Goal: Information Seeking & Learning: Learn about a topic

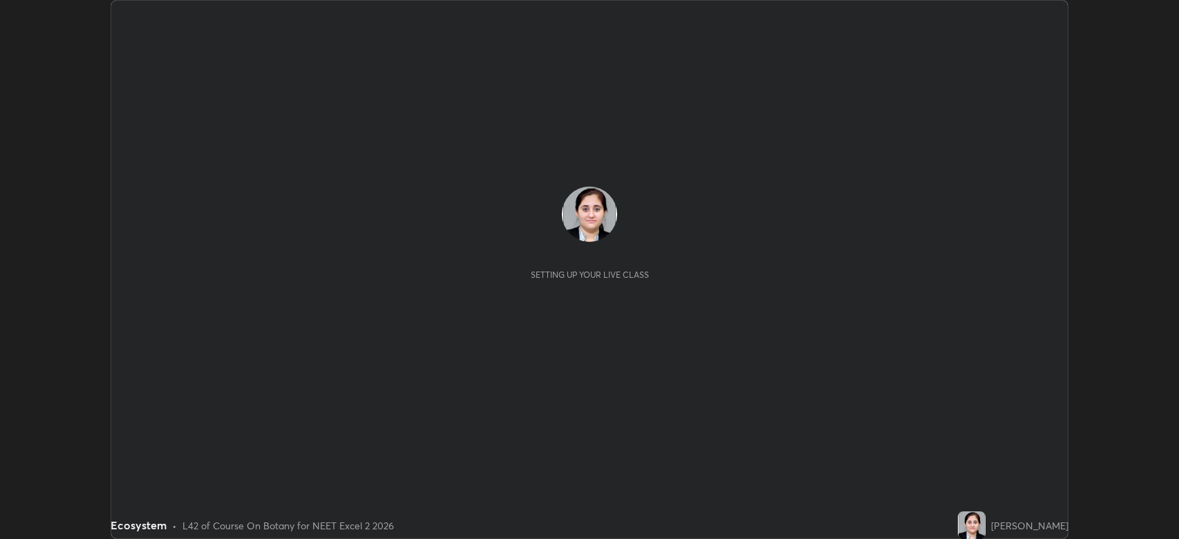
scroll to position [539, 1179]
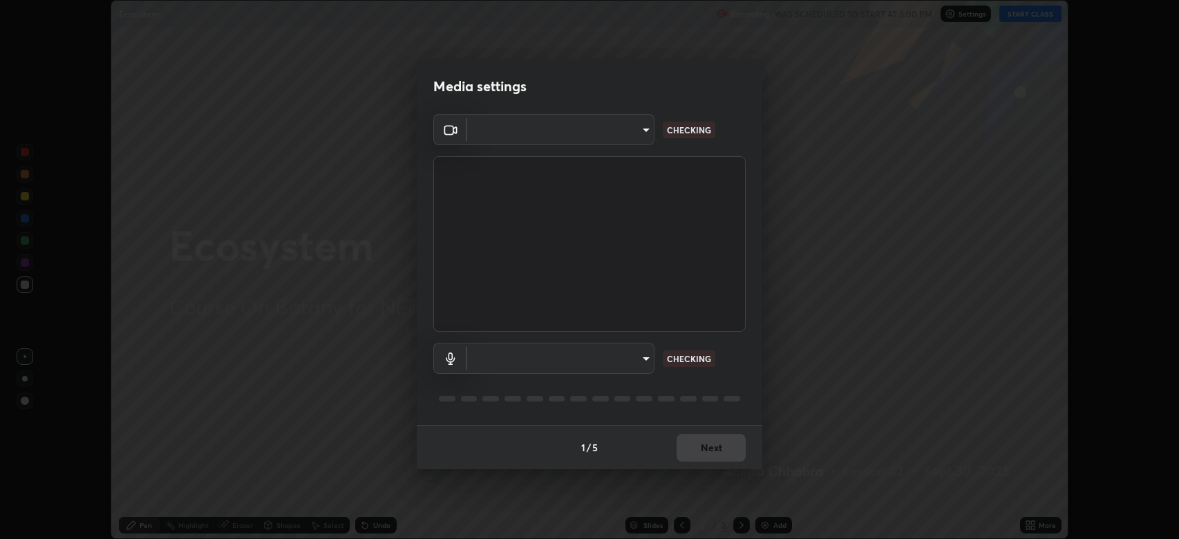
type input "794d03a334ab6cf92daa4269f68d25c817b6d7b5e31d9684855891884d0ab025"
type input "fdb80894c4ebc7df2e002856e42fb67b53546d0361b9f9eb09d9d3152e6861d2"
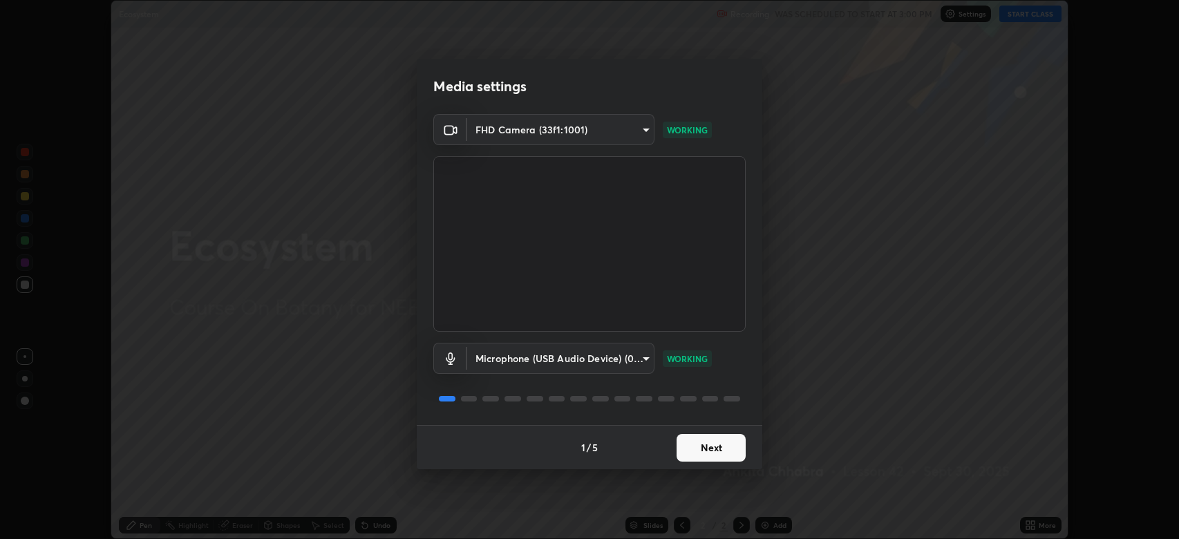
click at [705, 448] on button "Next" at bounding box center [711, 448] width 69 height 28
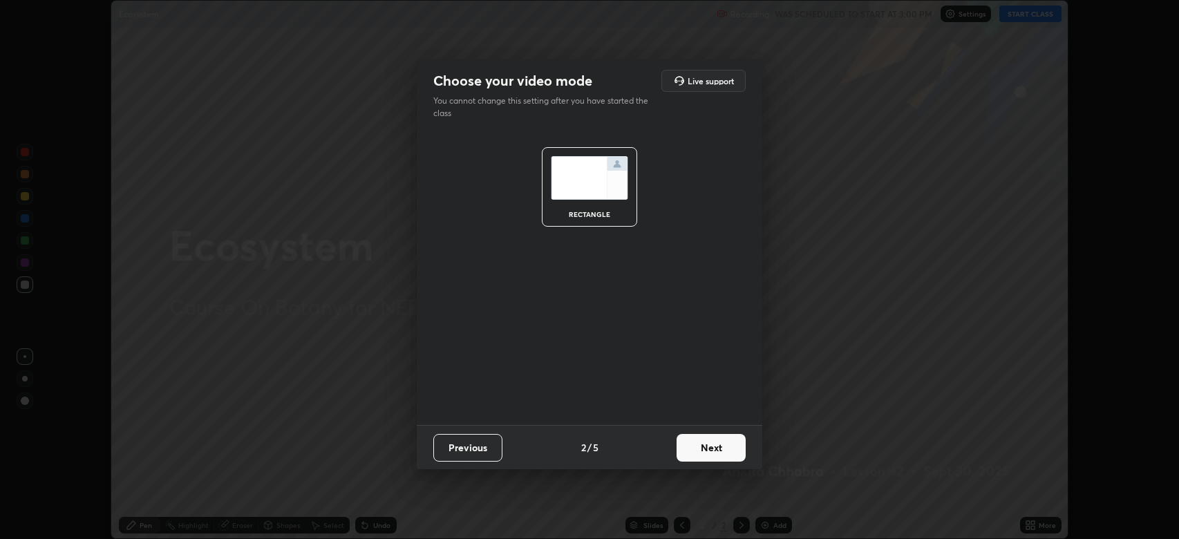
click at [706, 441] on button "Next" at bounding box center [711, 448] width 69 height 28
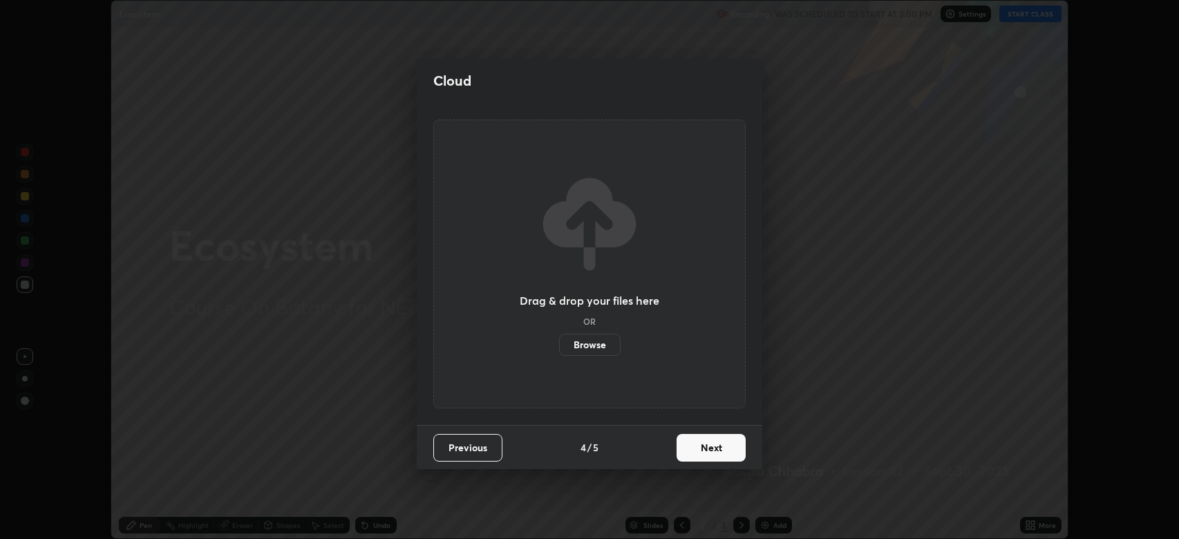
click at [702, 447] on button "Next" at bounding box center [711, 448] width 69 height 28
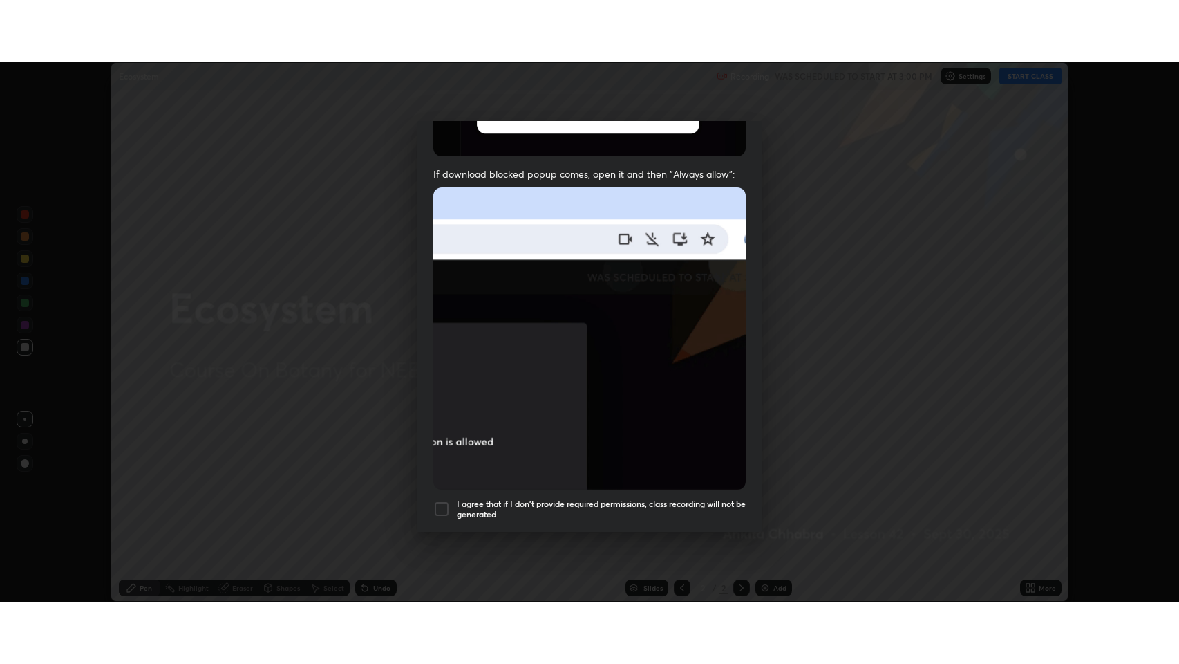
scroll to position [281, 0]
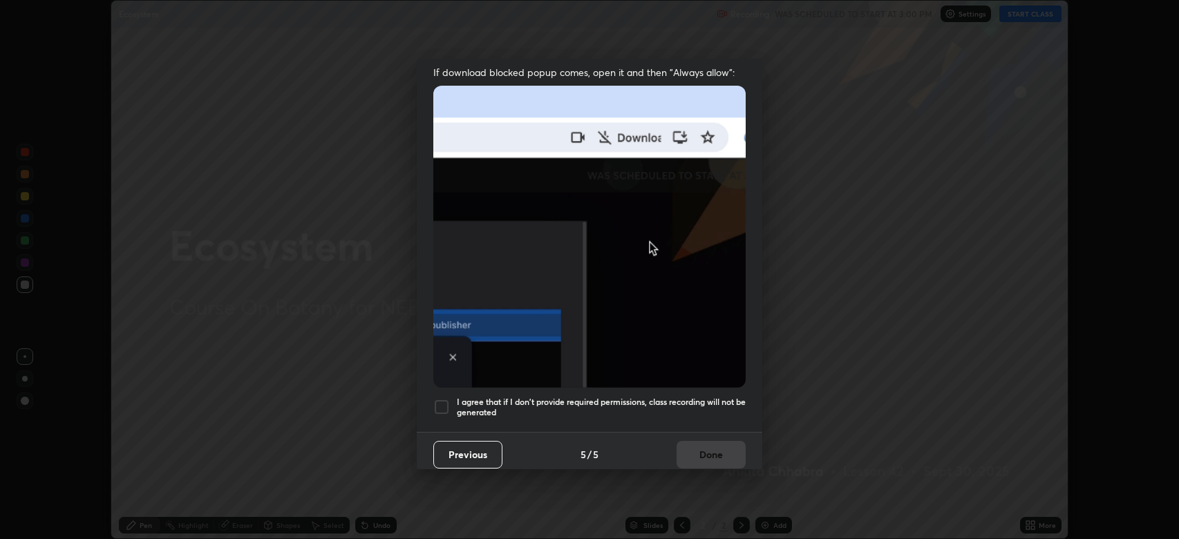
click at [442, 400] on div at bounding box center [441, 407] width 17 height 17
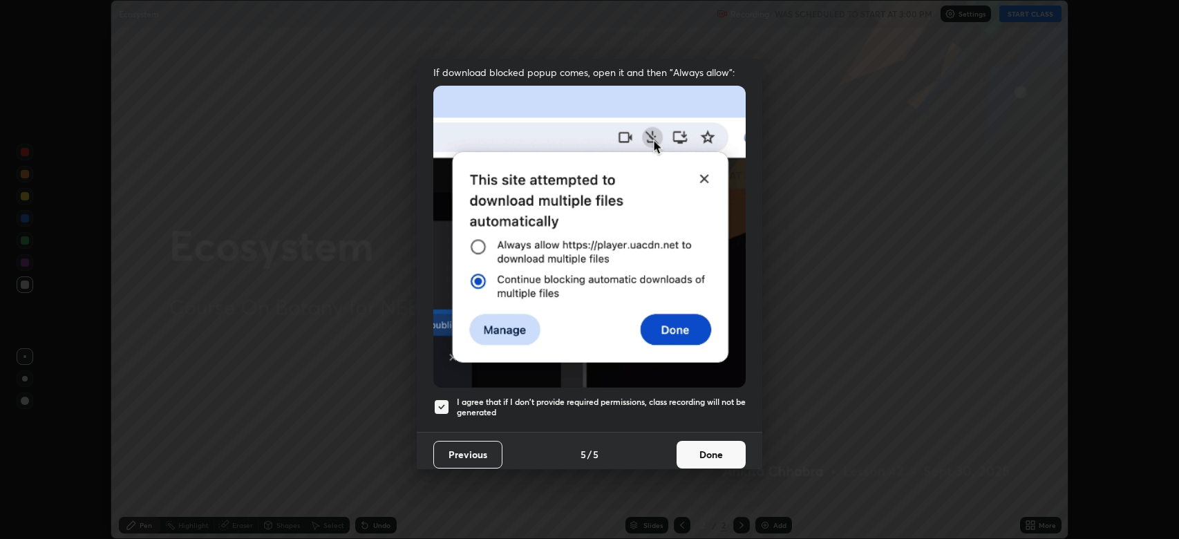
click at [700, 449] on button "Done" at bounding box center [711, 455] width 69 height 28
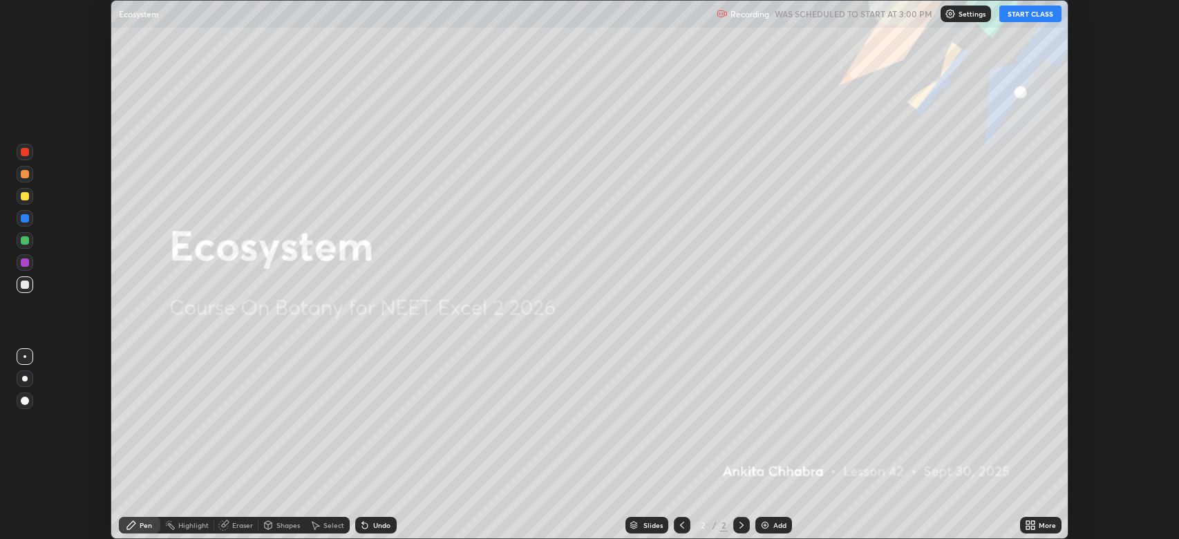
click at [1018, 14] on button "START CLASS" at bounding box center [1030, 14] width 62 height 17
click at [1028, 522] on icon at bounding box center [1027, 522] width 3 height 3
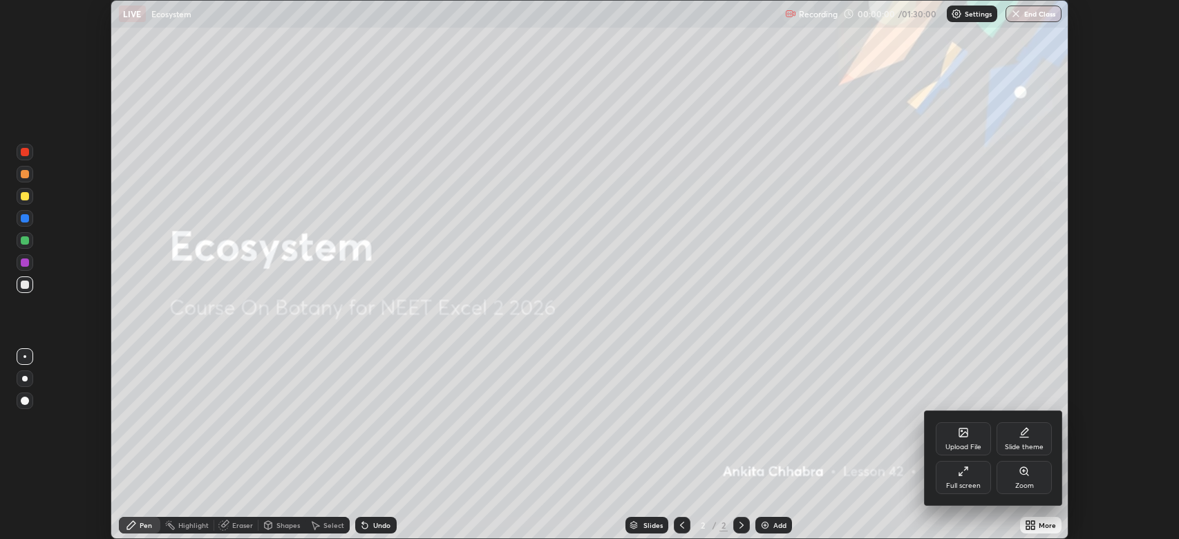
click at [966, 480] on div "Full screen" at bounding box center [963, 477] width 55 height 33
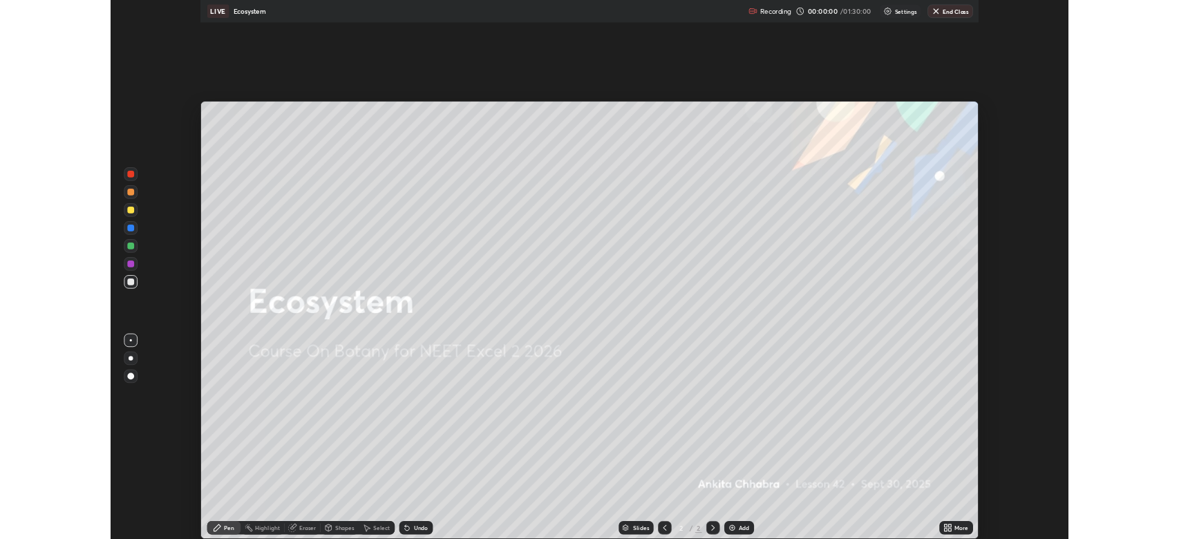
scroll to position [664, 1179]
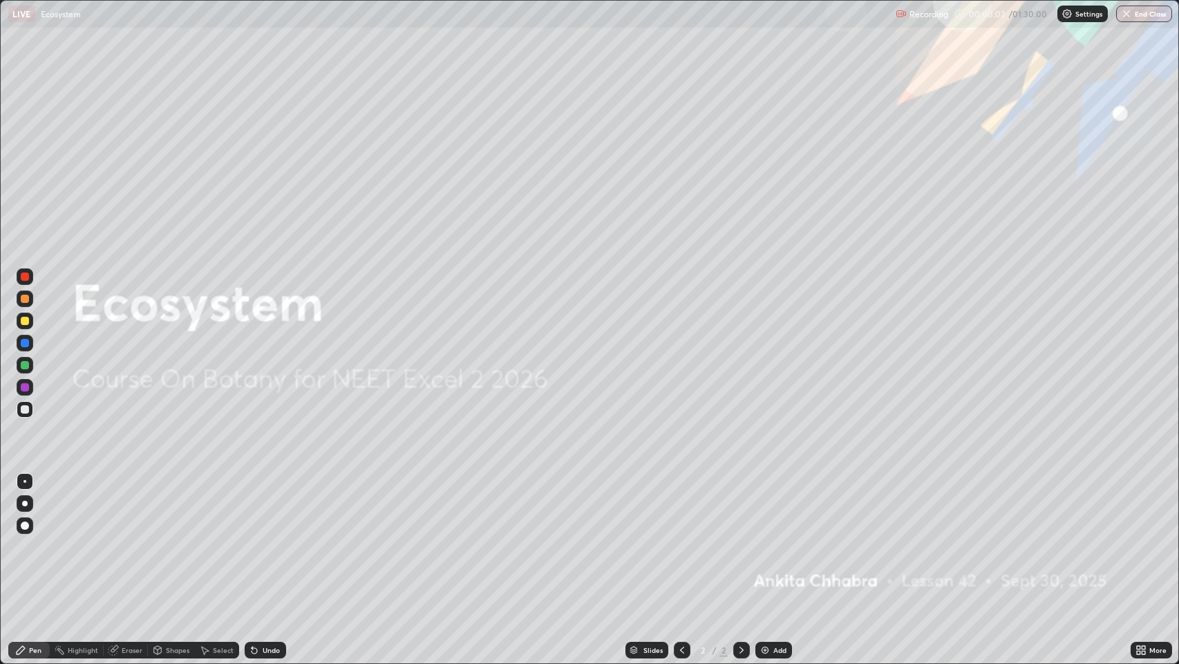
click at [1144, 538] on icon at bounding box center [1143, 647] width 3 height 3
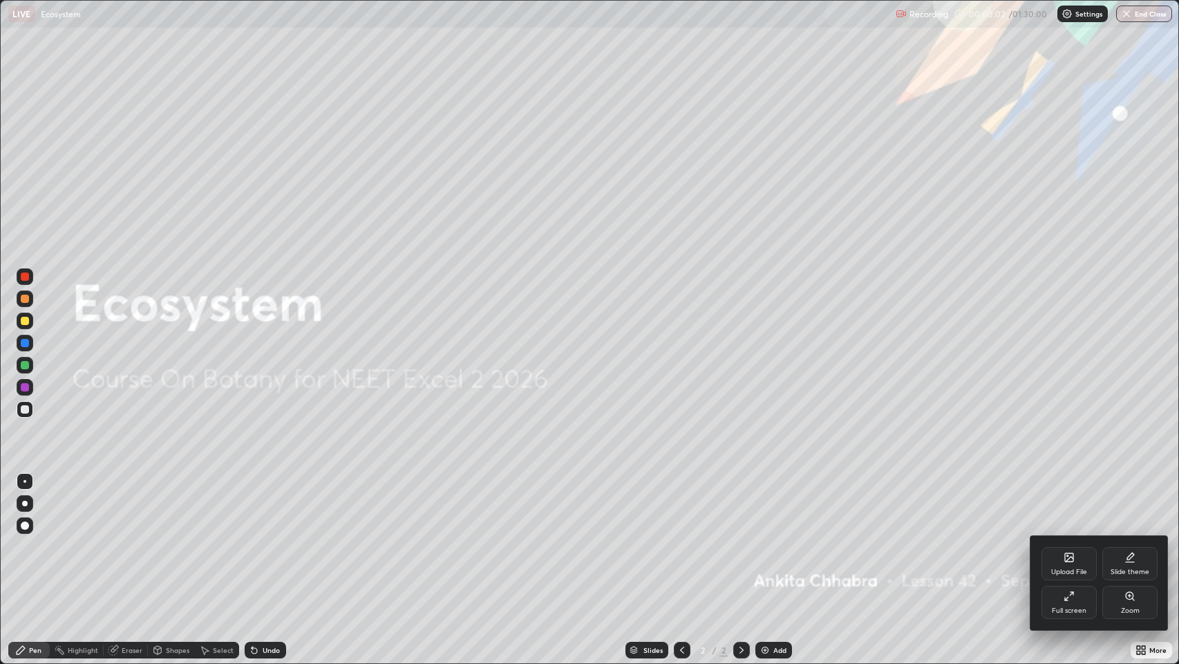
click at [1080, 538] on div "Full screen" at bounding box center [1069, 601] width 55 height 33
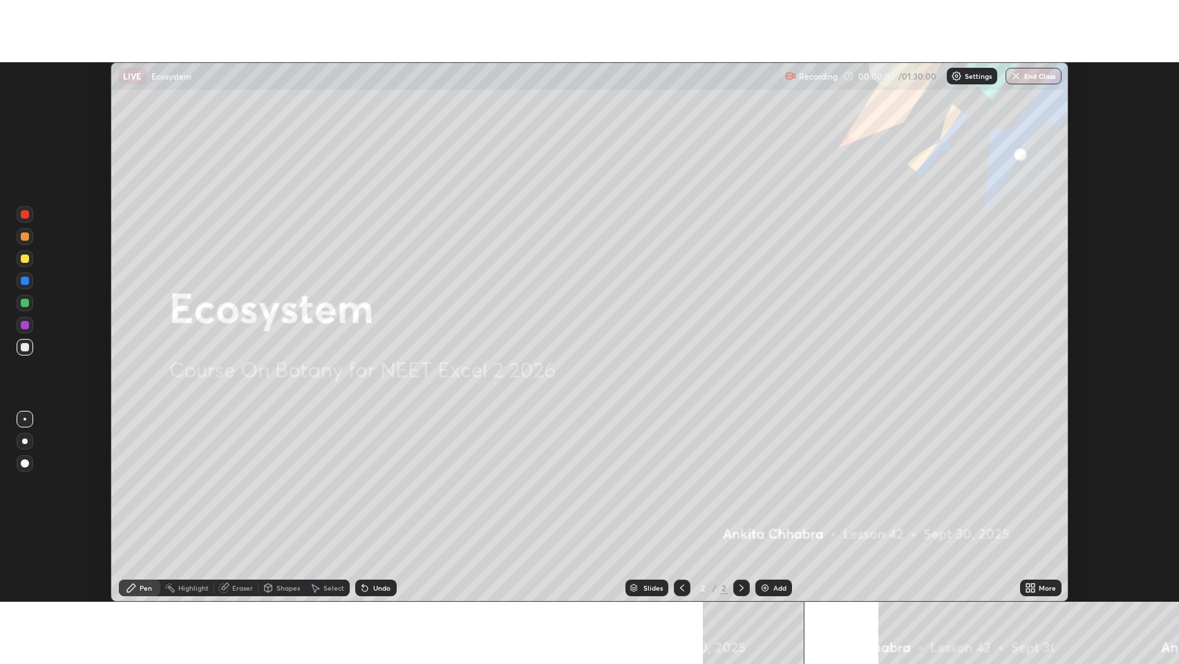
scroll to position [68582, 67942]
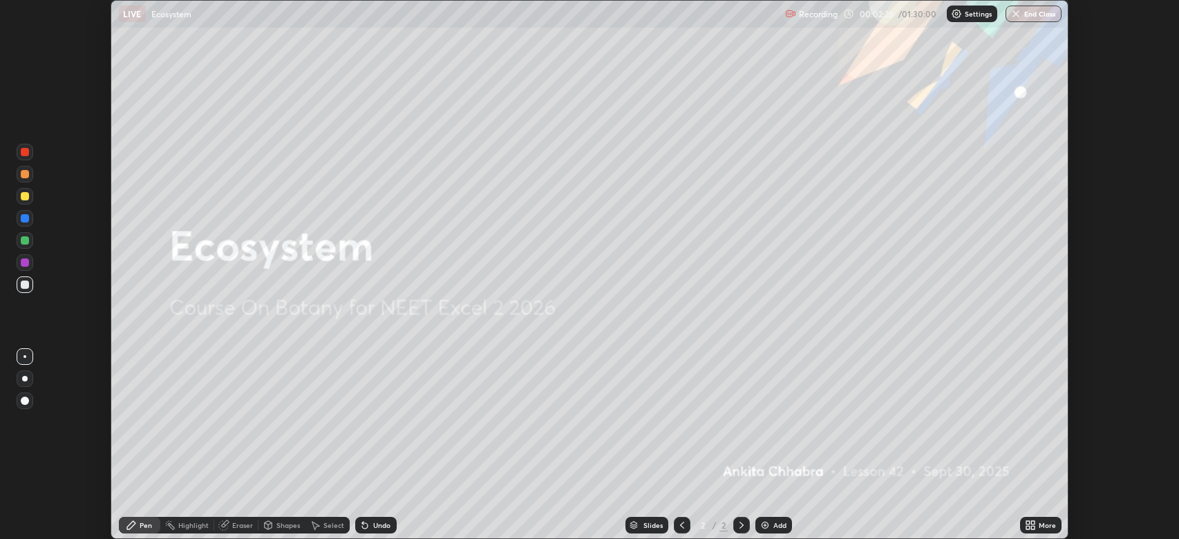
click at [1029, 523] on icon at bounding box center [1027, 522] width 3 height 3
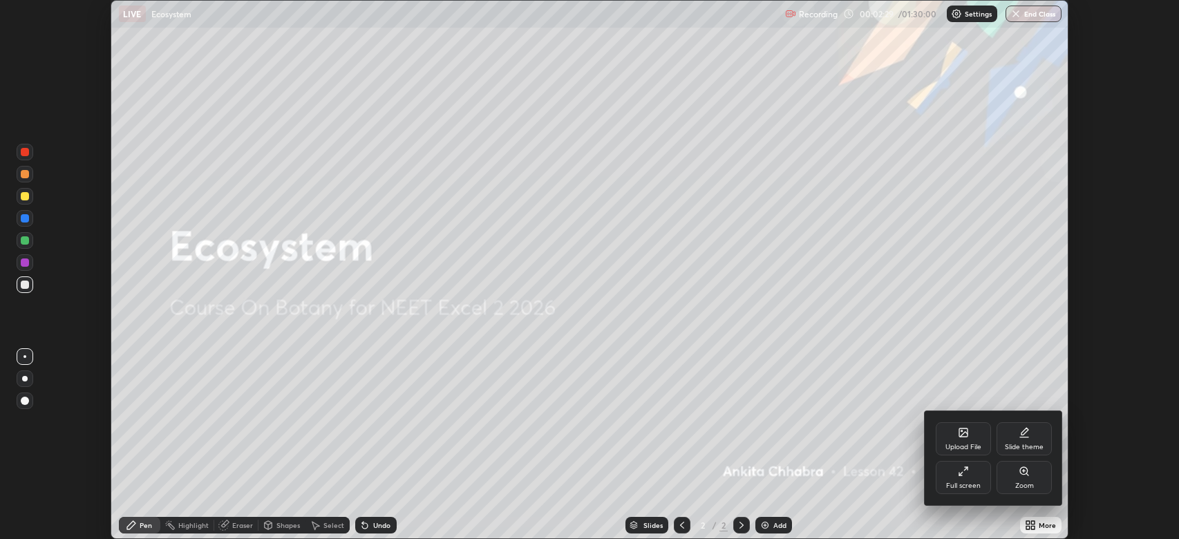
click at [963, 482] on div "Full screen" at bounding box center [963, 485] width 35 height 7
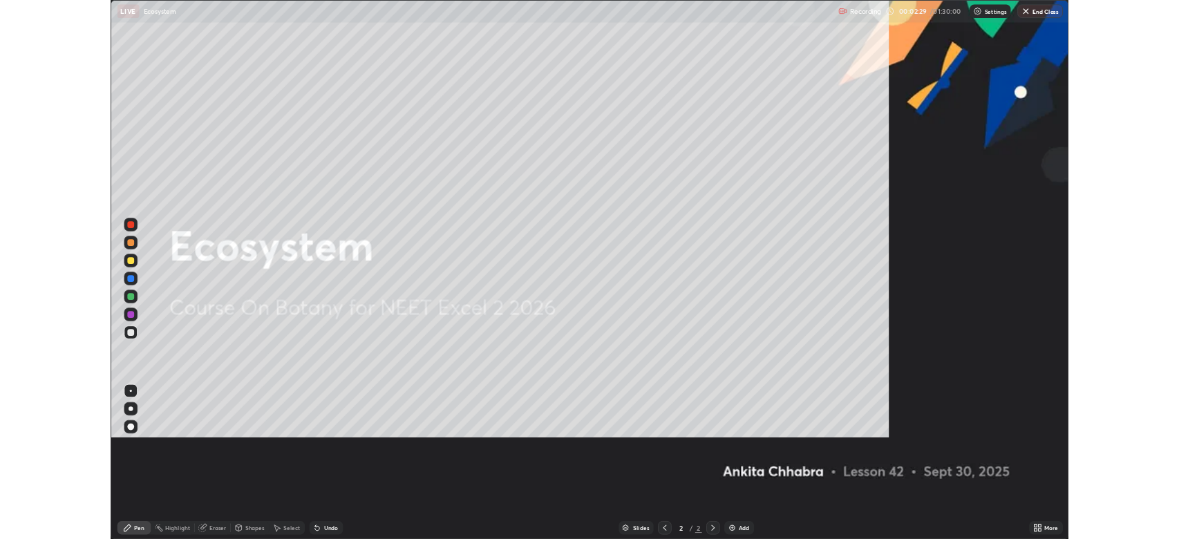
scroll to position [664, 1179]
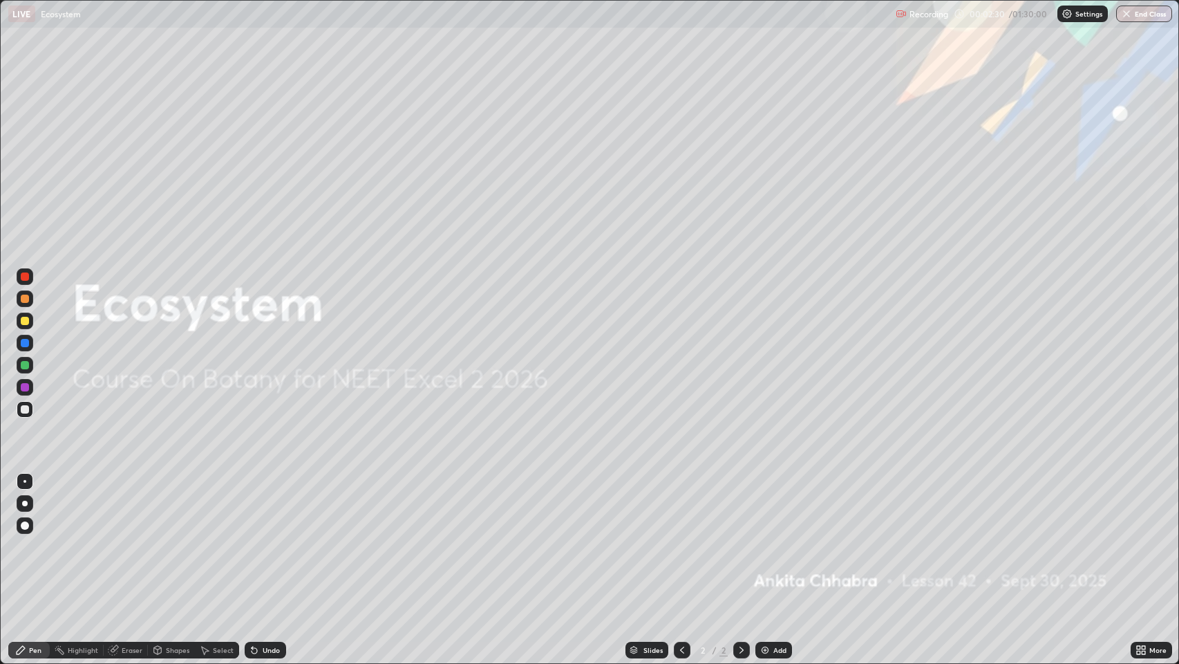
click at [769, 538] on div "Add" at bounding box center [773, 649] width 37 height 17
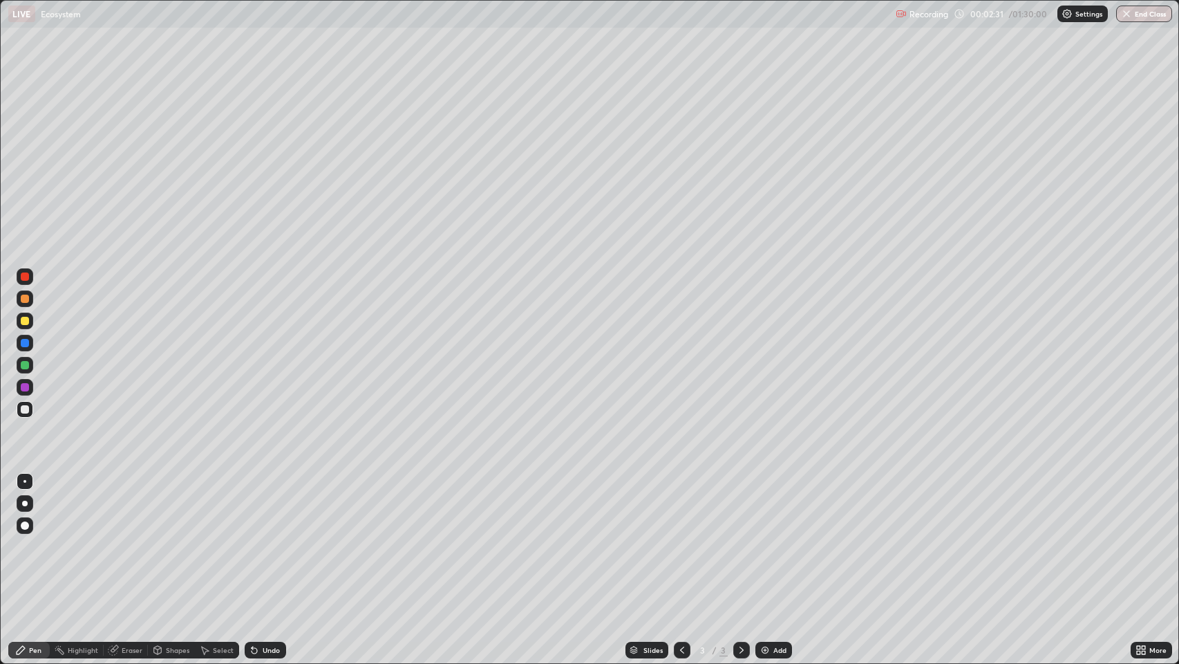
click at [25, 503] on div at bounding box center [25, 503] width 6 height 6
click at [26, 276] on div at bounding box center [25, 276] width 8 height 8
click at [26, 409] on div at bounding box center [25, 409] width 8 height 8
click at [255, 538] on icon at bounding box center [255, 651] width 6 height 6
click at [267, 538] on div "Undo" at bounding box center [271, 649] width 17 height 7
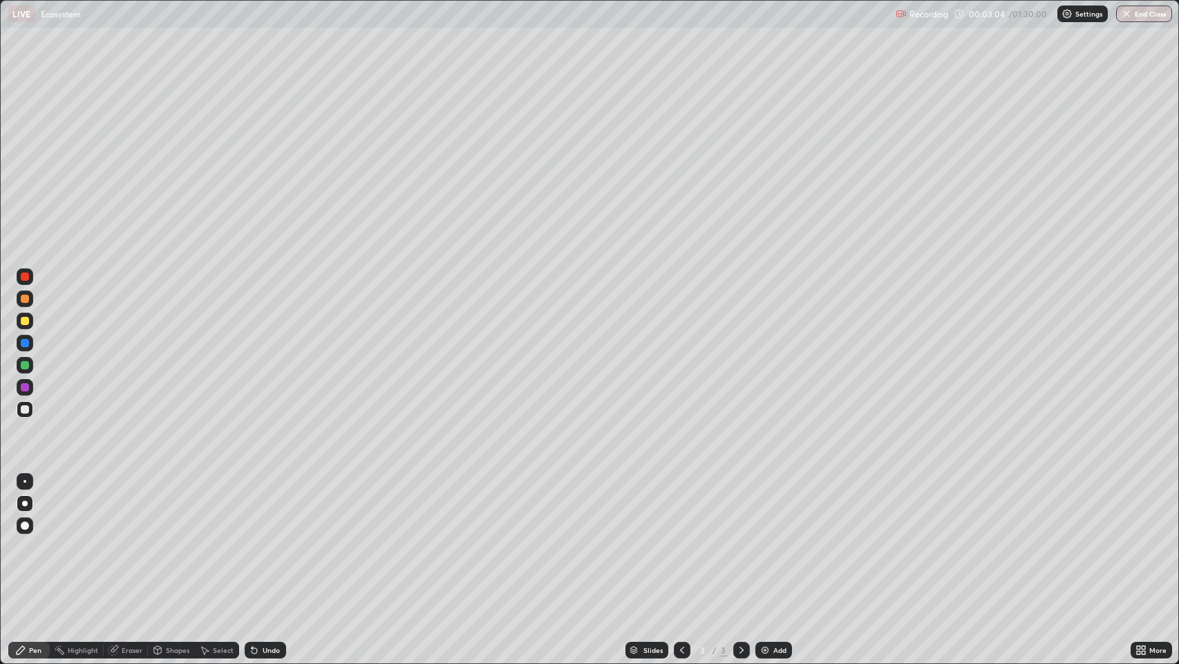
click at [264, 538] on div "Undo" at bounding box center [271, 649] width 17 height 7
click at [253, 538] on icon at bounding box center [255, 651] width 6 height 6
click at [252, 538] on icon at bounding box center [255, 651] width 6 height 6
click at [253, 538] on icon at bounding box center [255, 651] width 6 height 6
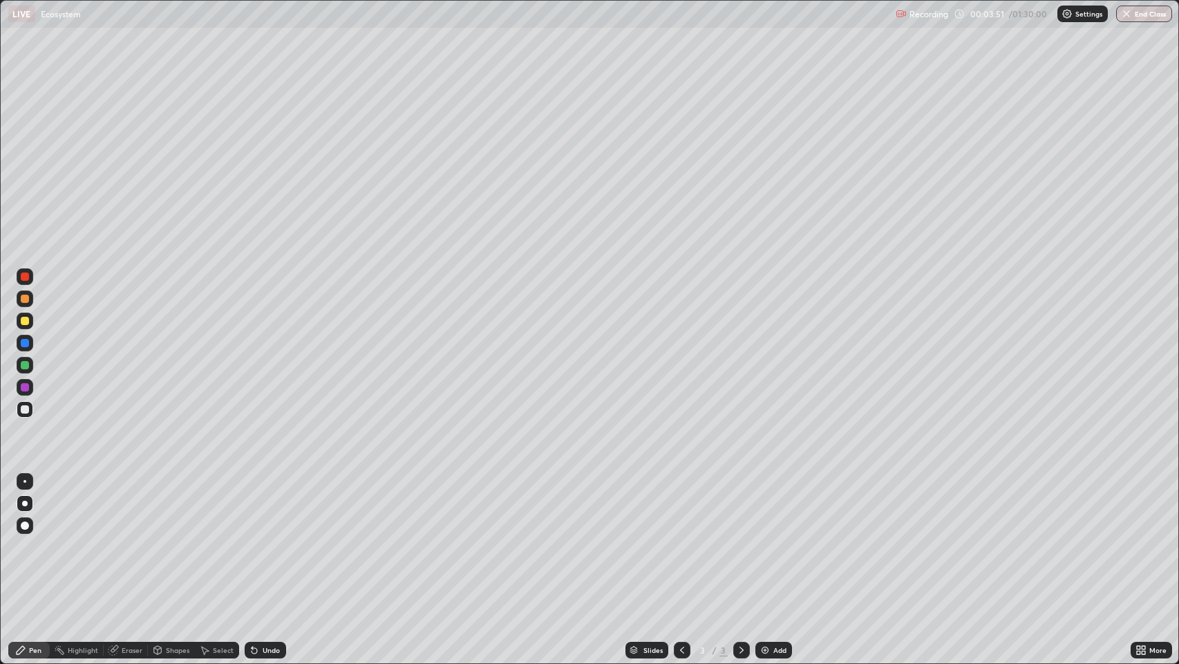
click at [28, 300] on div at bounding box center [25, 298] width 8 height 8
click at [28, 368] on div at bounding box center [25, 365] width 8 height 8
click at [26, 388] on div at bounding box center [25, 387] width 8 height 8
click at [269, 538] on div "Undo" at bounding box center [271, 649] width 17 height 7
click at [265, 538] on div "Undo" at bounding box center [265, 649] width 41 height 17
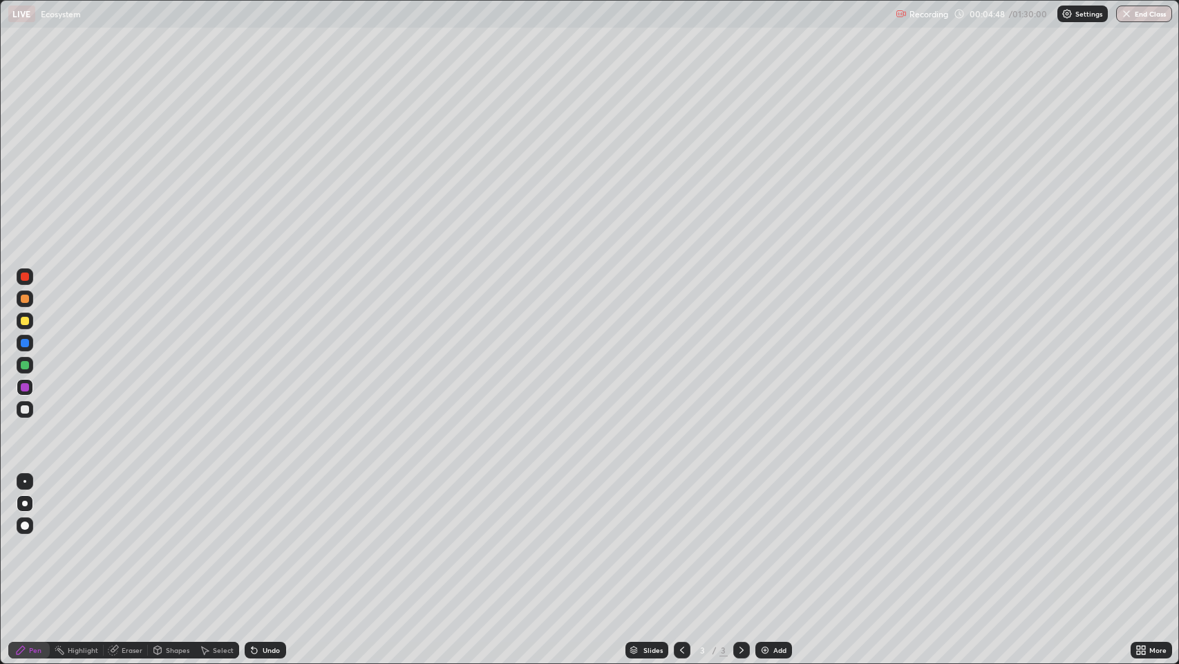
click at [24, 341] on div at bounding box center [25, 343] width 8 height 8
click at [25, 409] on div at bounding box center [25, 409] width 8 height 8
click at [25, 365] on div at bounding box center [25, 365] width 8 height 8
click at [25, 387] on div at bounding box center [25, 387] width 8 height 8
click at [25, 409] on div at bounding box center [25, 409] width 8 height 8
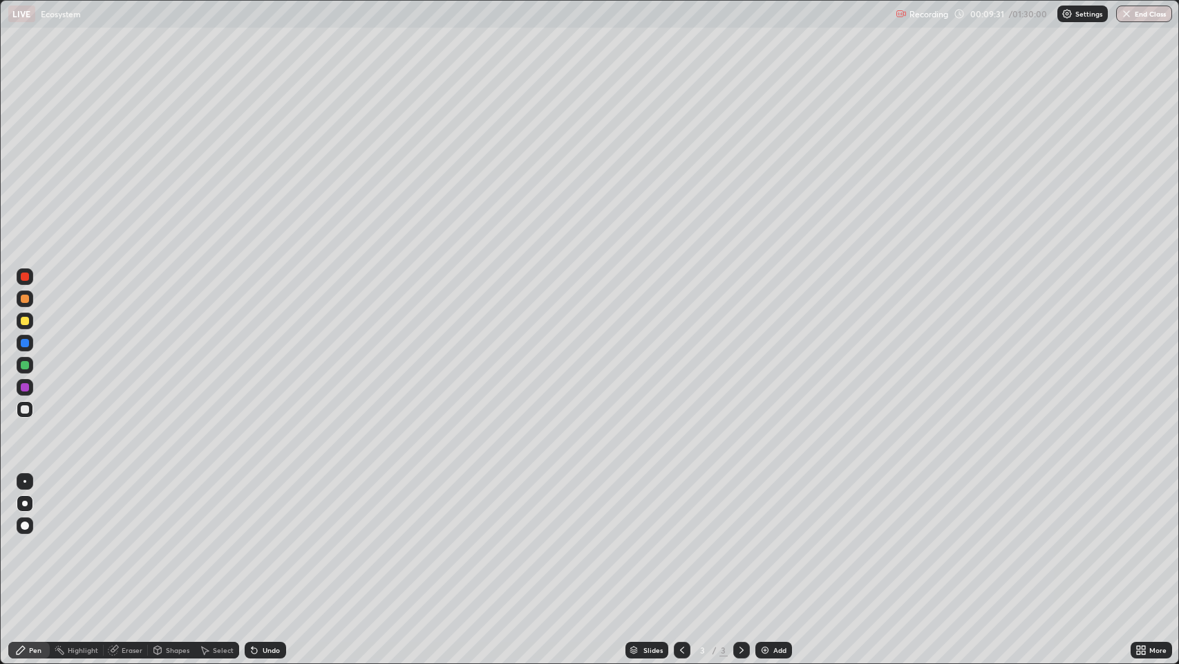
click at [279, 538] on div "Undo" at bounding box center [265, 649] width 41 height 17
click at [278, 538] on div "Undo" at bounding box center [271, 649] width 17 height 7
click at [263, 538] on div "Undo" at bounding box center [271, 649] width 17 height 7
click at [25, 297] on div at bounding box center [25, 298] width 8 height 8
click at [1140, 538] on icon at bounding box center [1138, 647] width 3 height 3
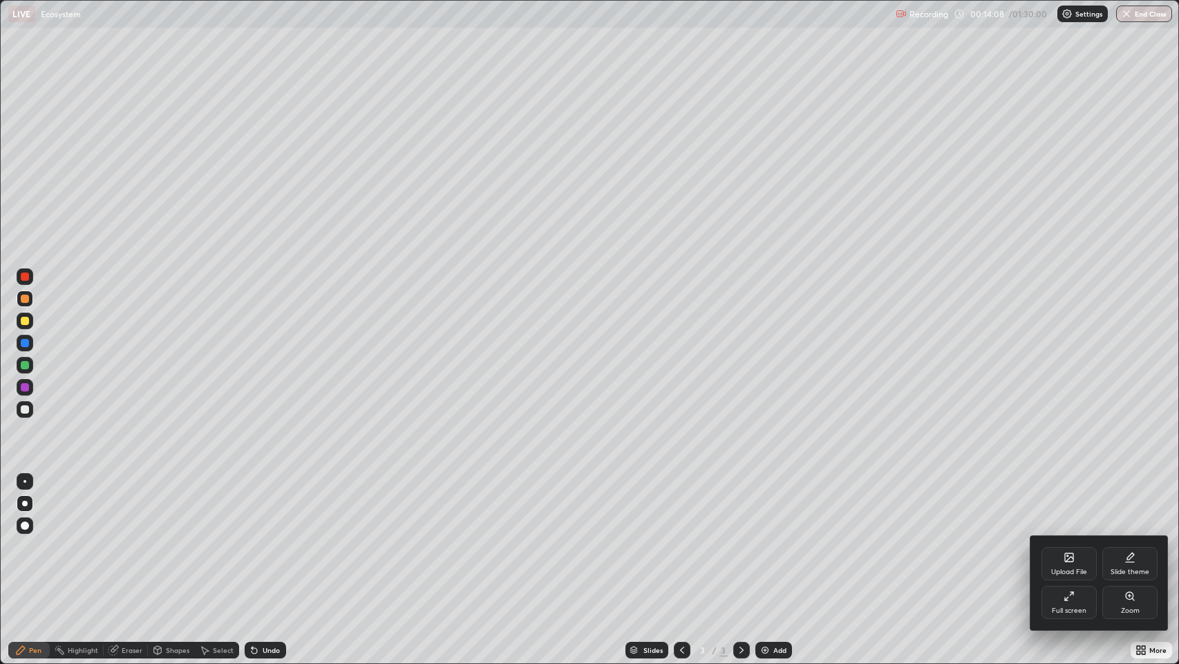
click at [1049, 538] on div "Full screen" at bounding box center [1069, 601] width 55 height 33
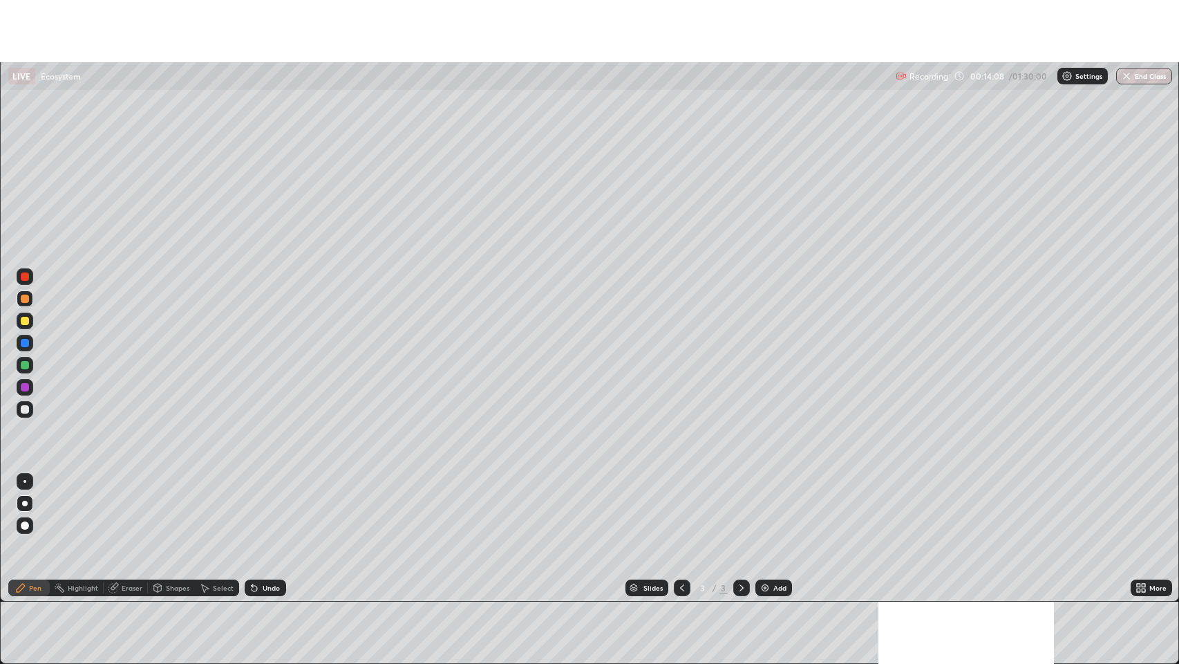
scroll to position [68582, 67942]
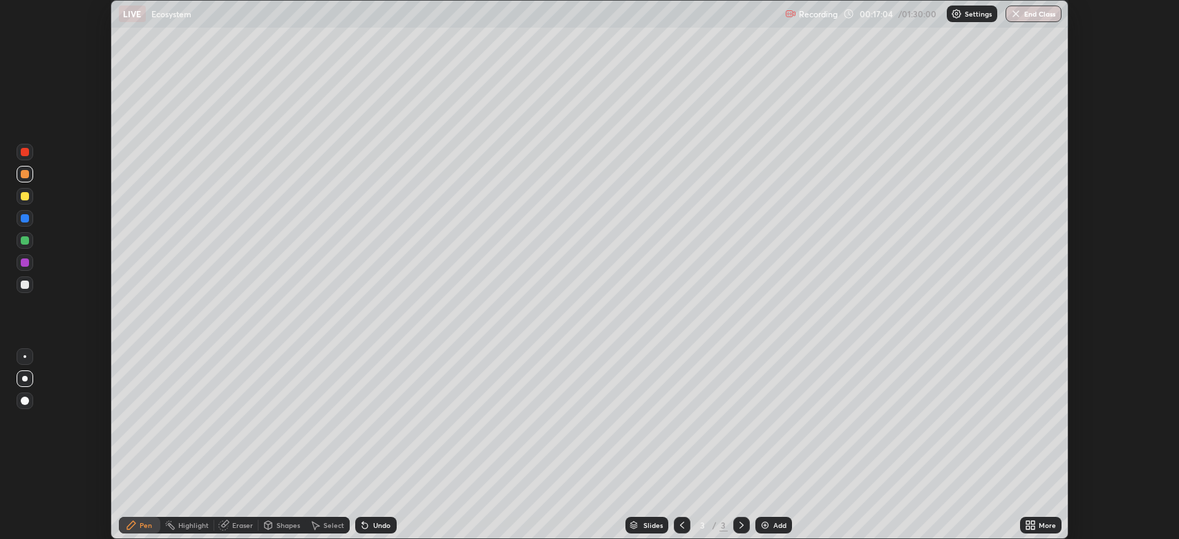
click at [1033, 527] on icon at bounding box center [1032, 527] width 3 height 3
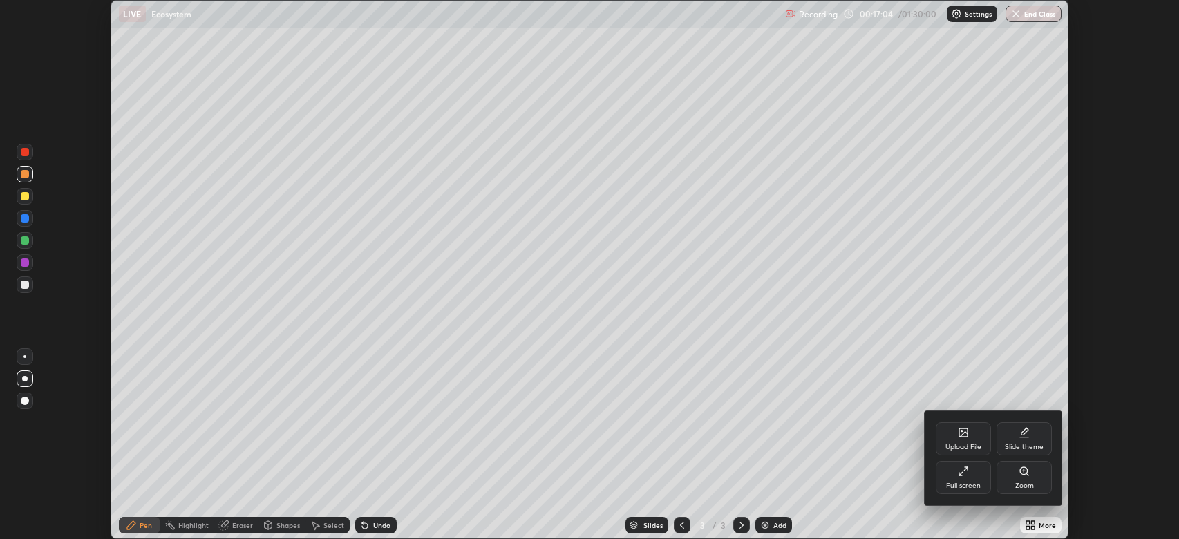
click at [959, 482] on div "Full screen" at bounding box center [963, 485] width 35 height 7
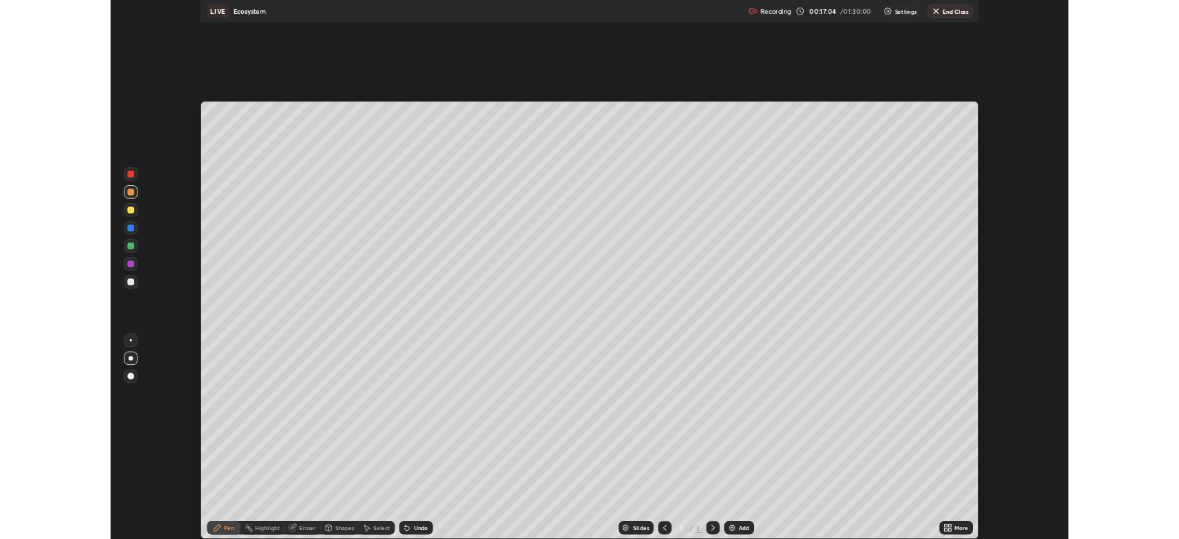
scroll to position [664, 1179]
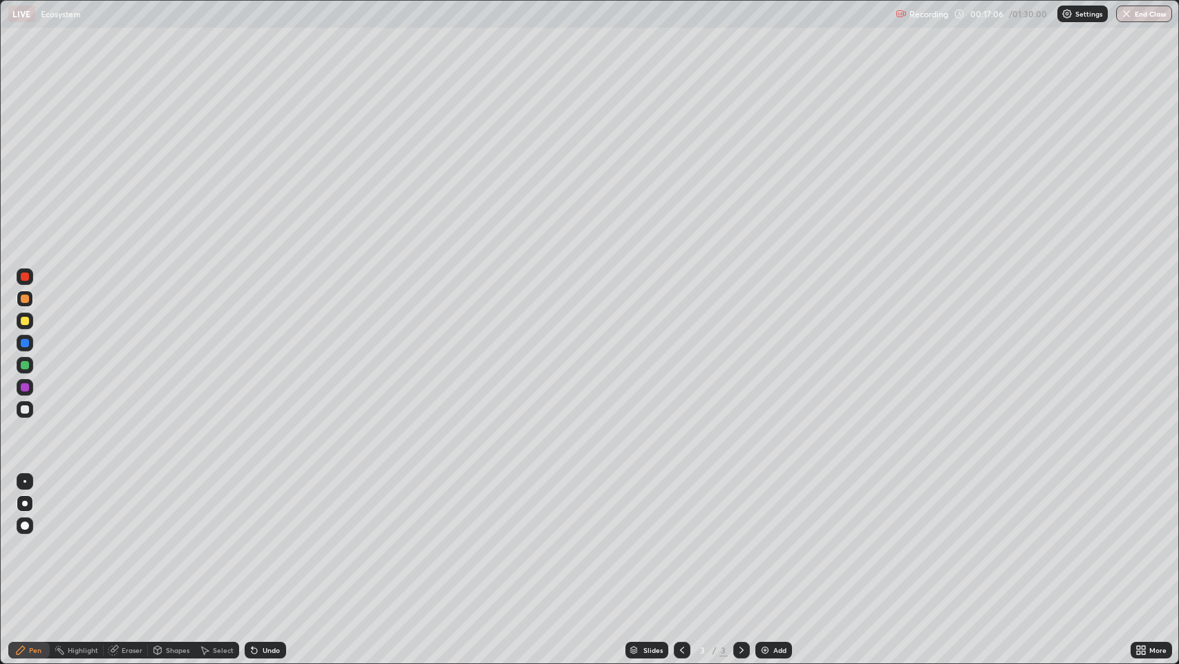
click at [763, 538] on img at bounding box center [765, 649] width 11 height 11
click at [28, 408] on div at bounding box center [25, 409] width 8 height 8
click at [268, 538] on div "Undo" at bounding box center [271, 649] width 17 height 7
click at [253, 538] on icon at bounding box center [255, 651] width 6 height 6
click at [25, 387] on div at bounding box center [25, 387] width 8 height 8
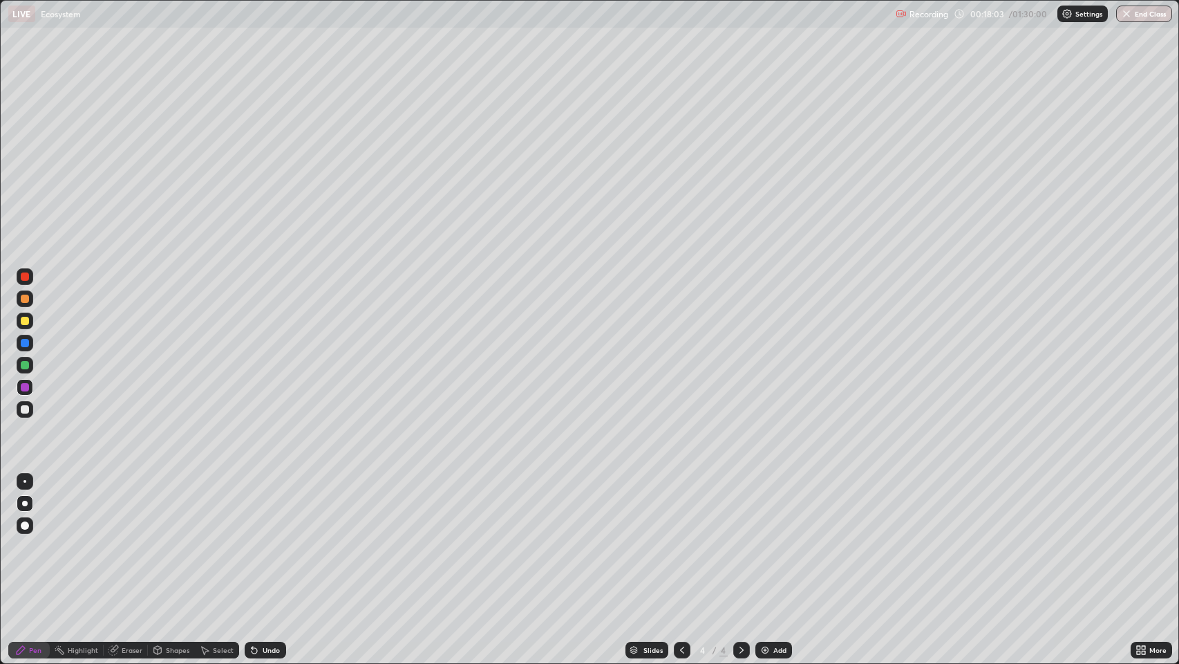
click at [264, 538] on div "Undo" at bounding box center [265, 649] width 41 height 17
click at [281, 538] on div "Undo" at bounding box center [265, 649] width 41 height 17
click at [1139, 538] on icon at bounding box center [1138, 651] width 3 height 3
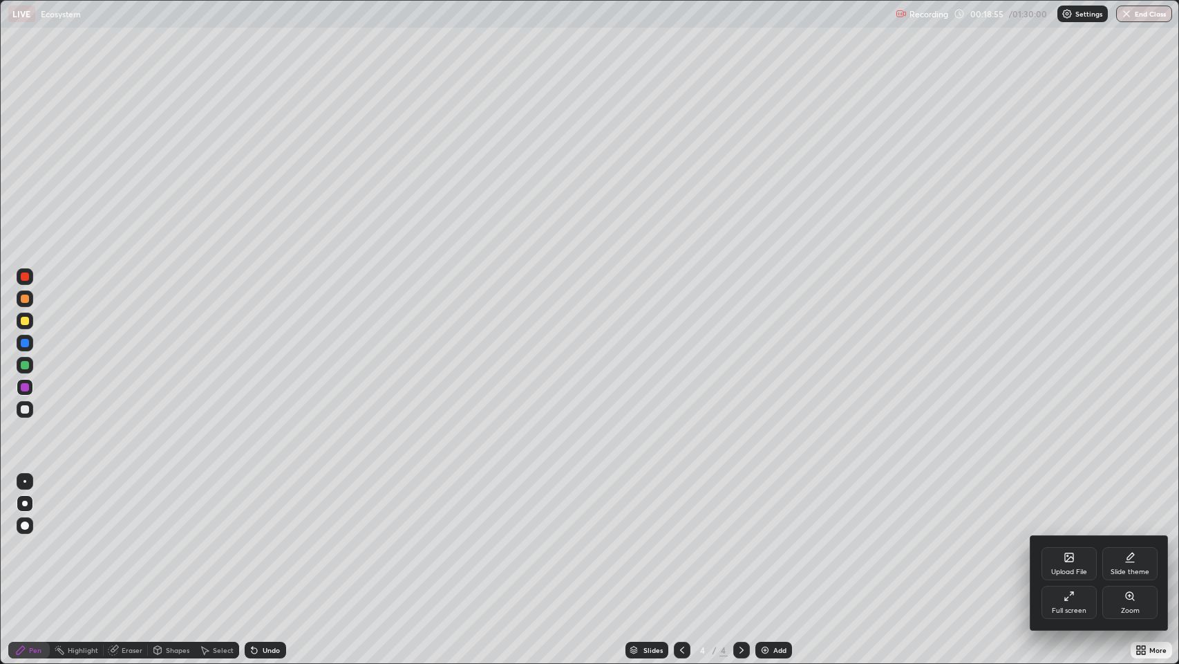
click at [1049, 538] on div "Full screen" at bounding box center [1069, 601] width 55 height 33
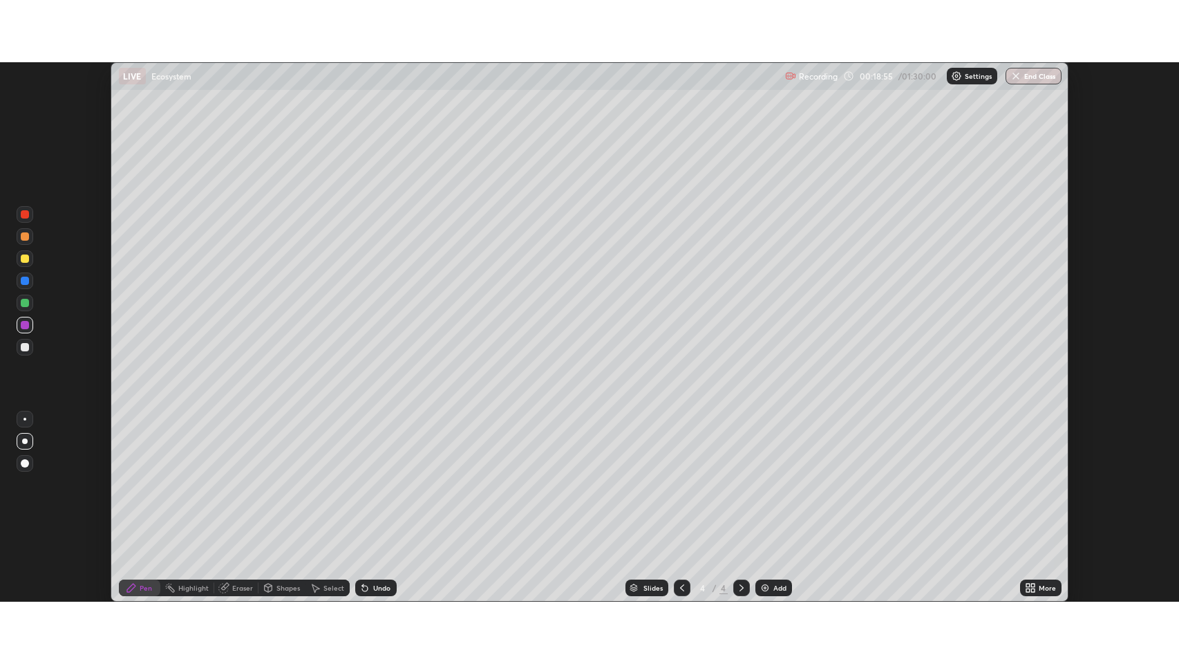
scroll to position [68582, 67942]
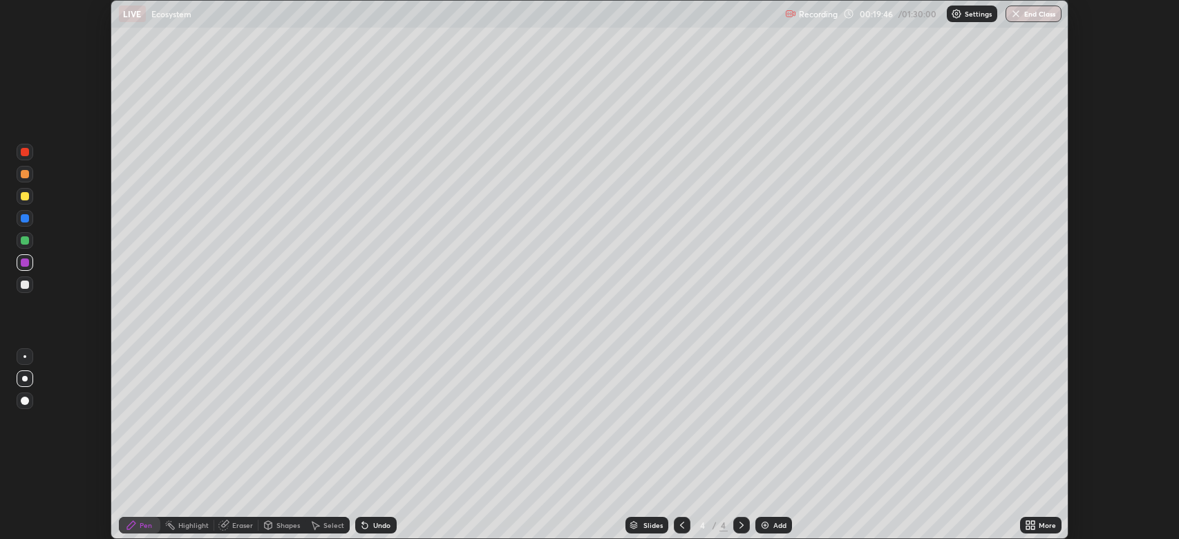
click at [1021, 522] on div "More" at bounding box center [1040, 525] width 41 height 17
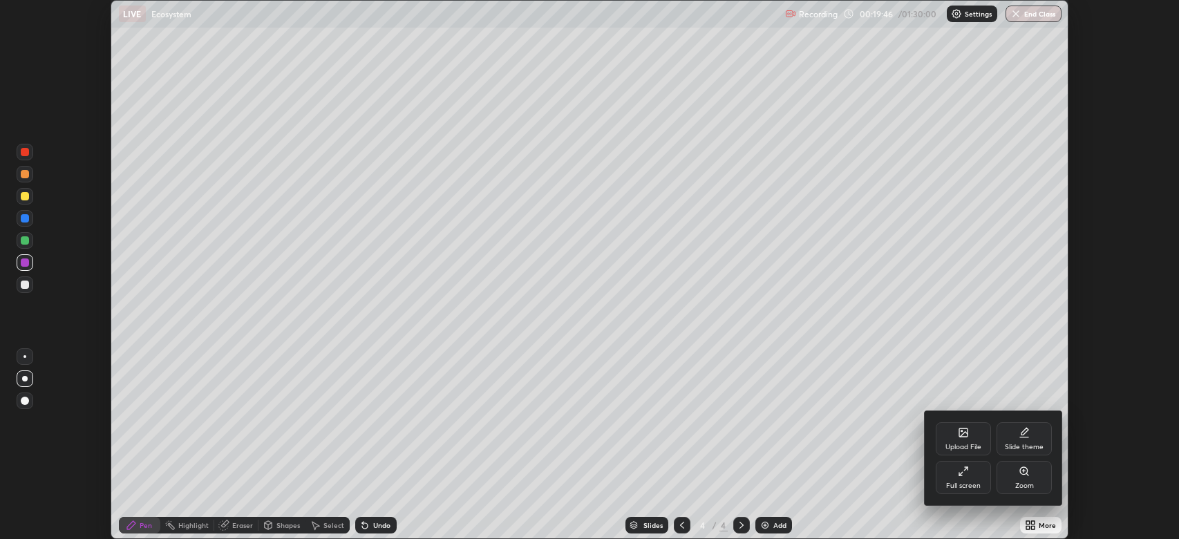
click at [962, 474] on icon at bounding box center [963, 471] width 11 height 11
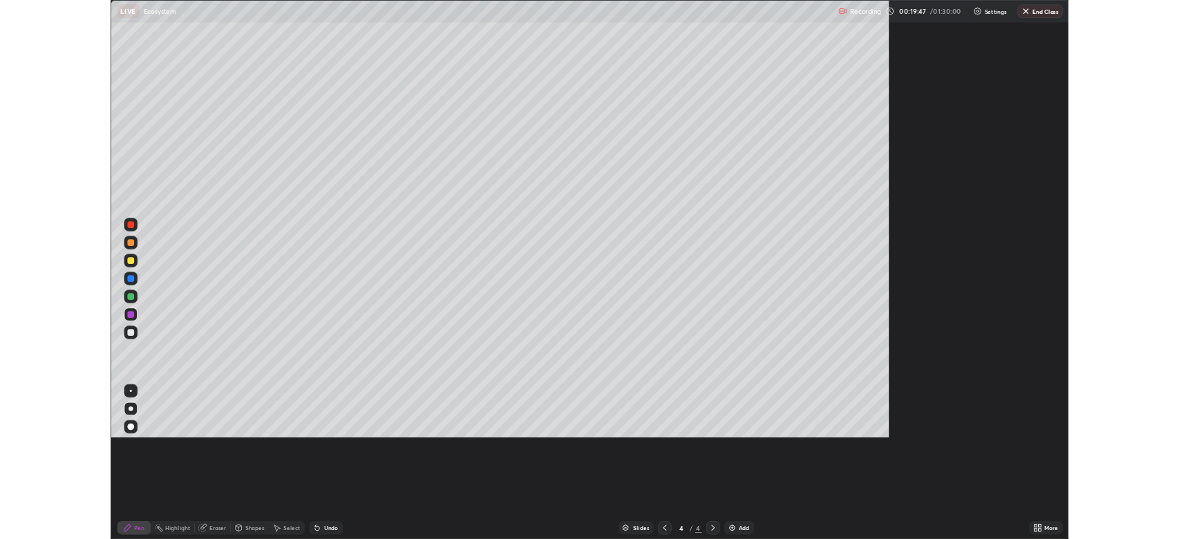
scroll to position [664, 1179]
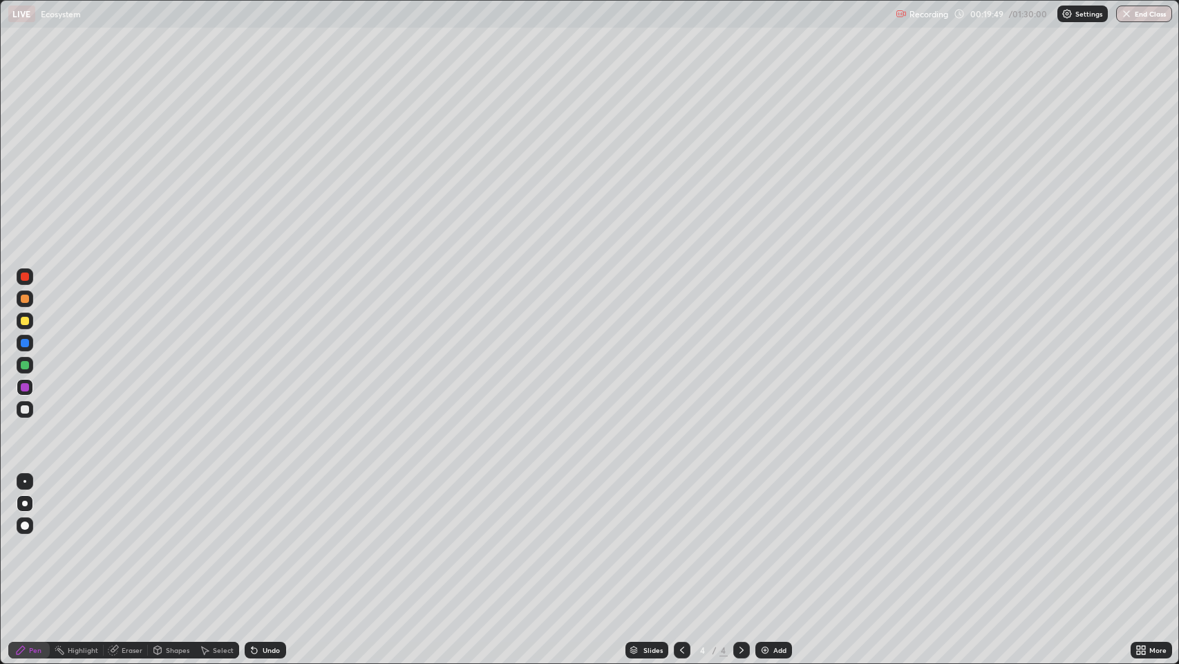
click at [771, 538] on div "Add" at bounding box center [773, 649] width 37 height 17
click at [29, 321] on div at bounding box center [25, 320] width 17 height 17
click at [1144, 538] on icon at bounding box center [1143, 651] width 3 height 3
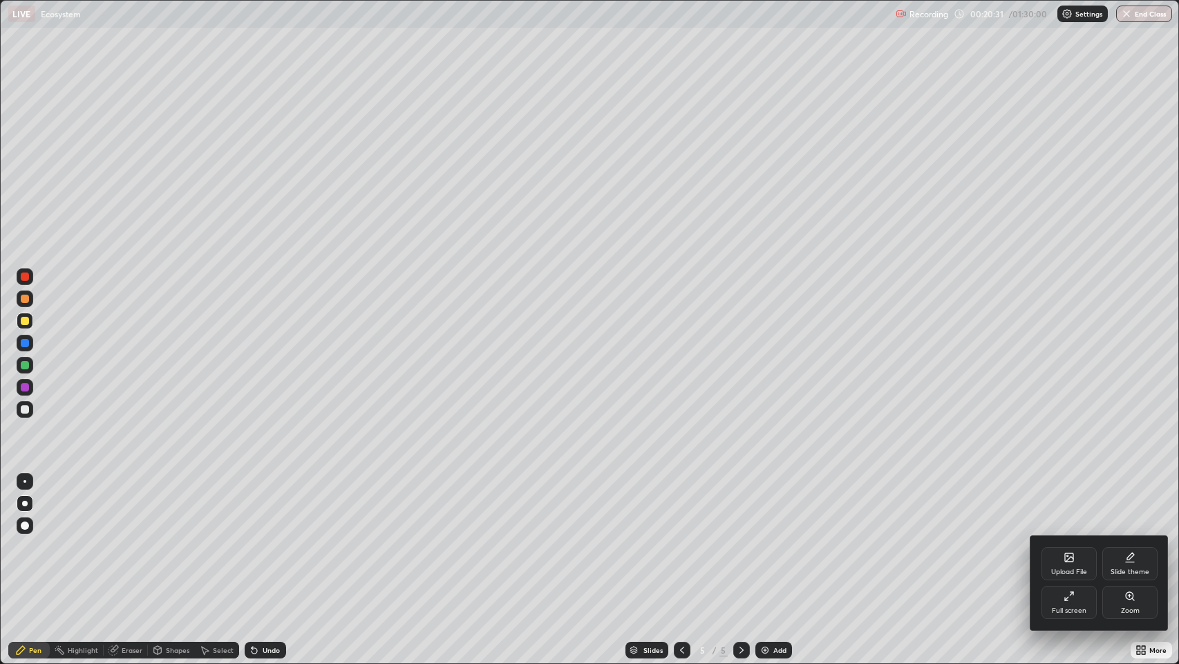
click at [1062, 538] on div "Full screen" at bounding box center [1069, 610] width 35 height 7
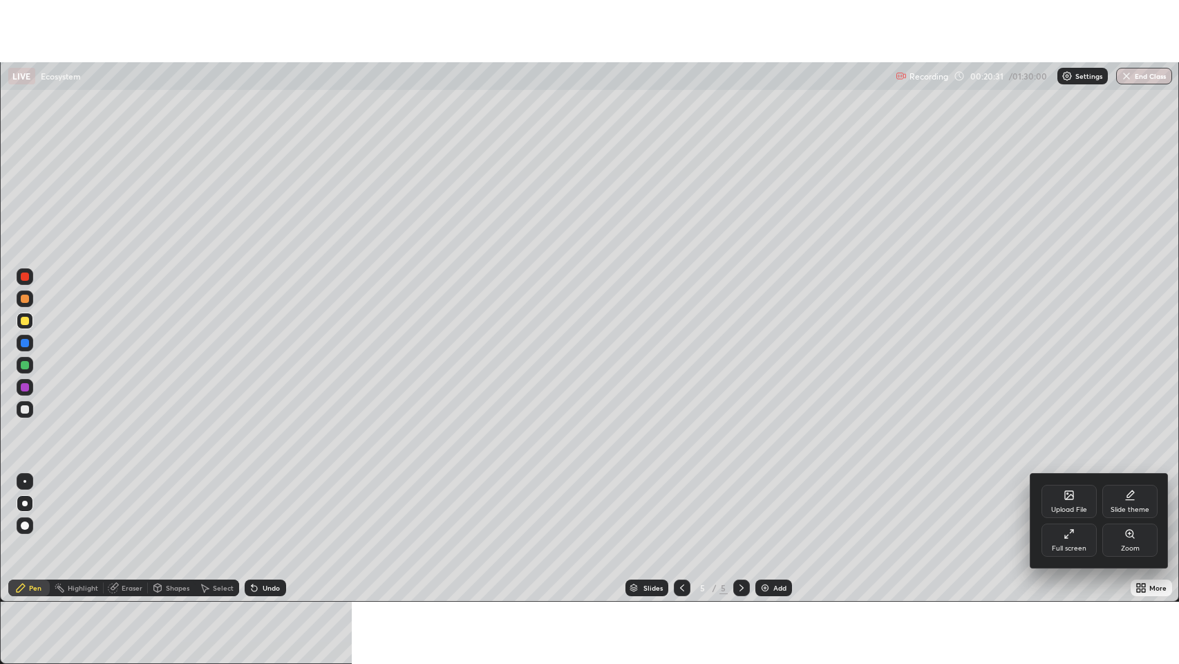
scroll to position [68582, 67942]
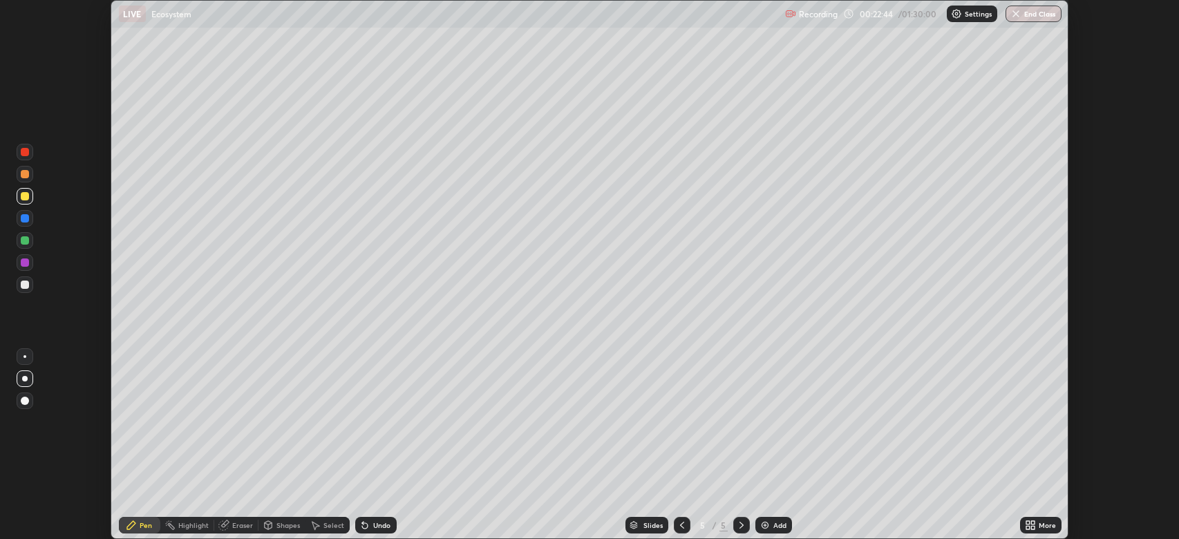
click at [1033, 523] on icon at bounding box center [1032, 522] width 3 height 3
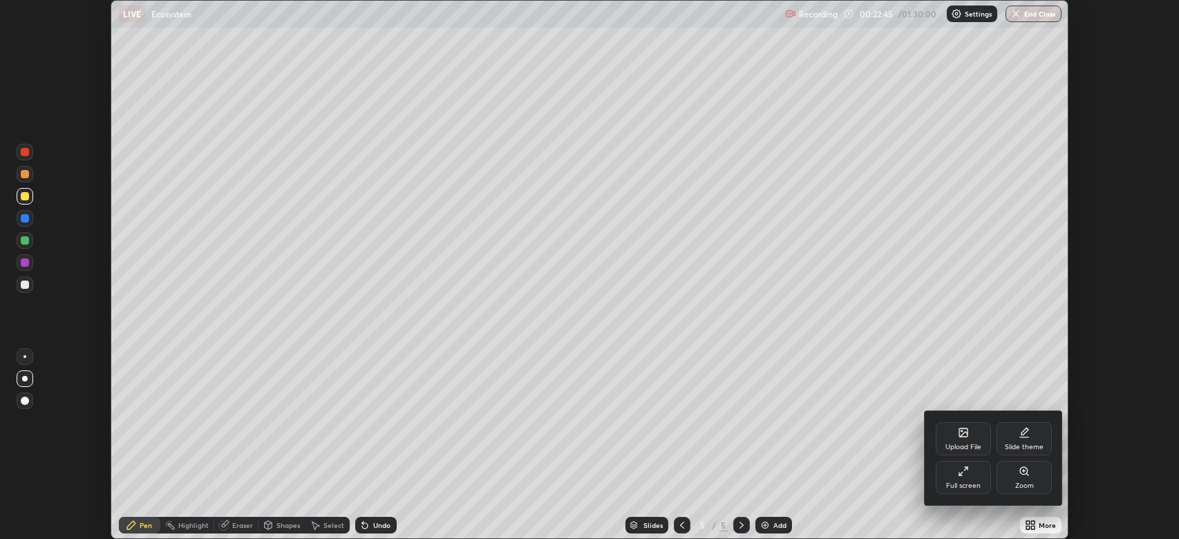
click at [955, 479] on div "Full screen" at bounding box center [963, 477] width 55 height 33
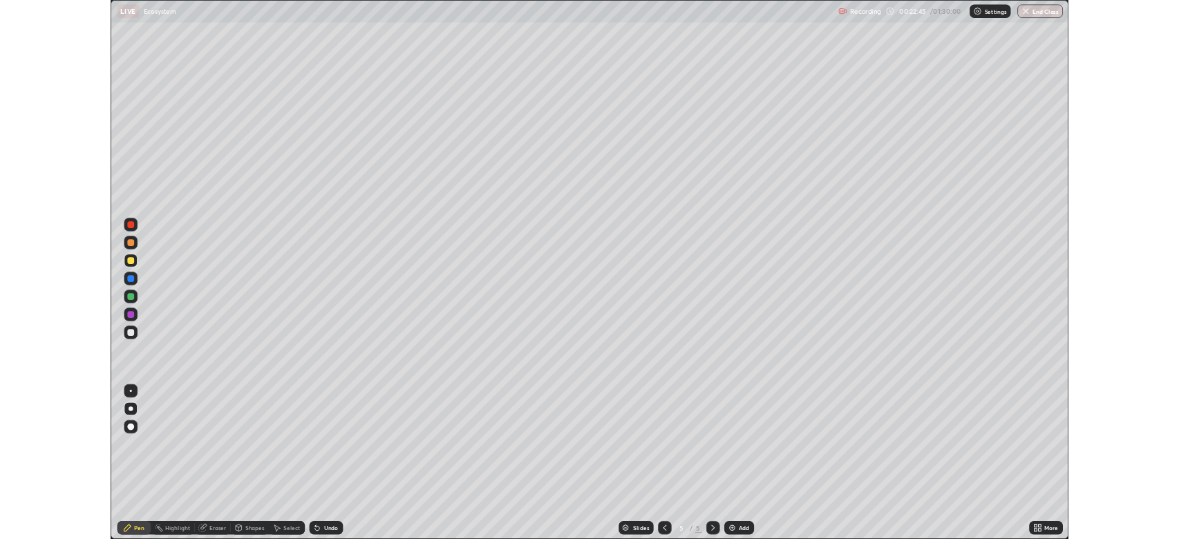
scroll to position [664, 1179]
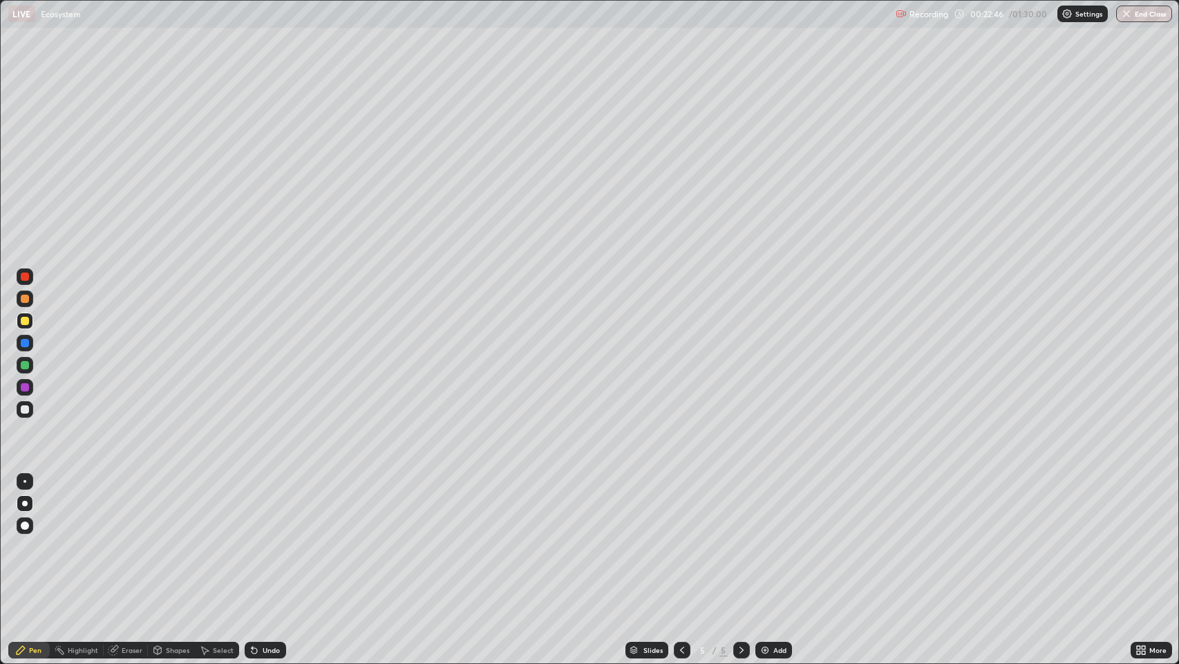
click at [1142, 538] on icon at bounding box center [1143, 647] width 3 height 3
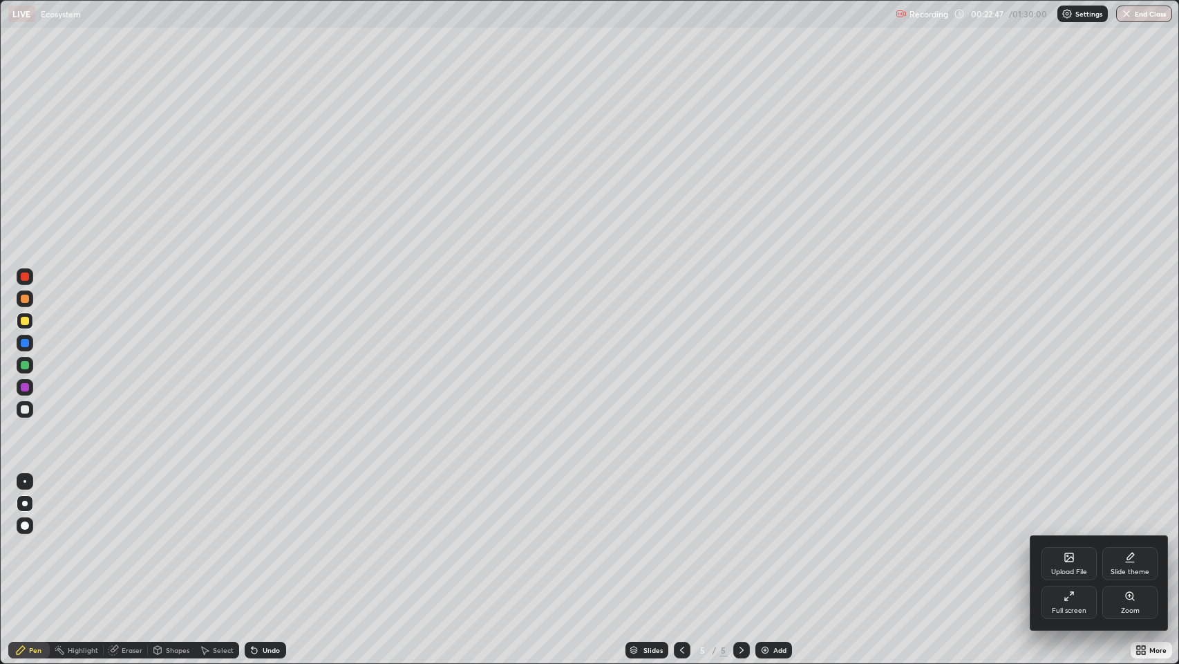
click at [1059, 538] on div "Full screen" at bounding box center [1069, 601] width 55 height 33
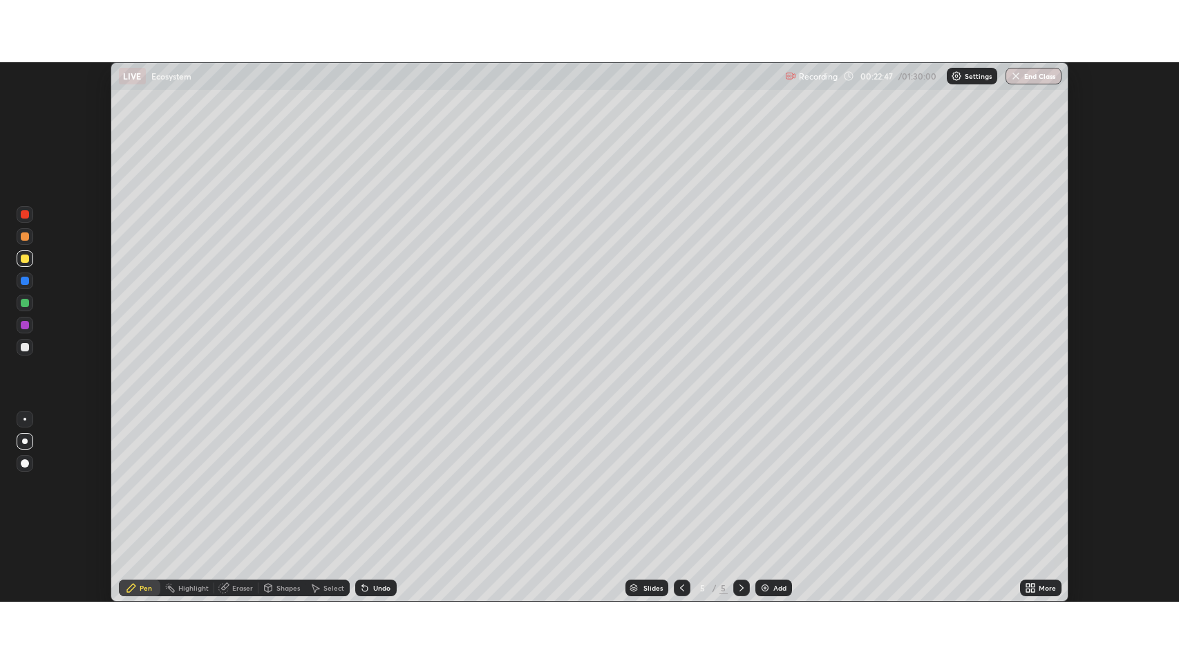
scroll to position [68582, 67942]
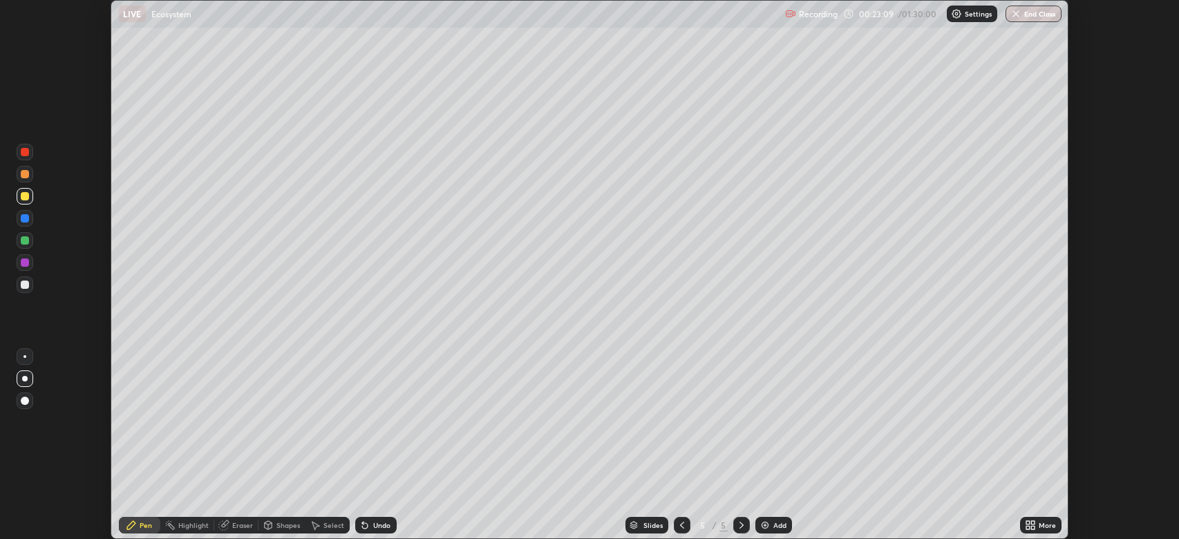
click at [28, 263] on div at bounding box center [25, 263] width 8 height 8
click at [28, 240] on div at bounding box center [25, 240] width 8 height 8
click at [26, 288] on div at bounding box center [25, 285] width 8 height 8
click at [1029, 527] on icon at bounding box center [1027, 527] width 3 height 3
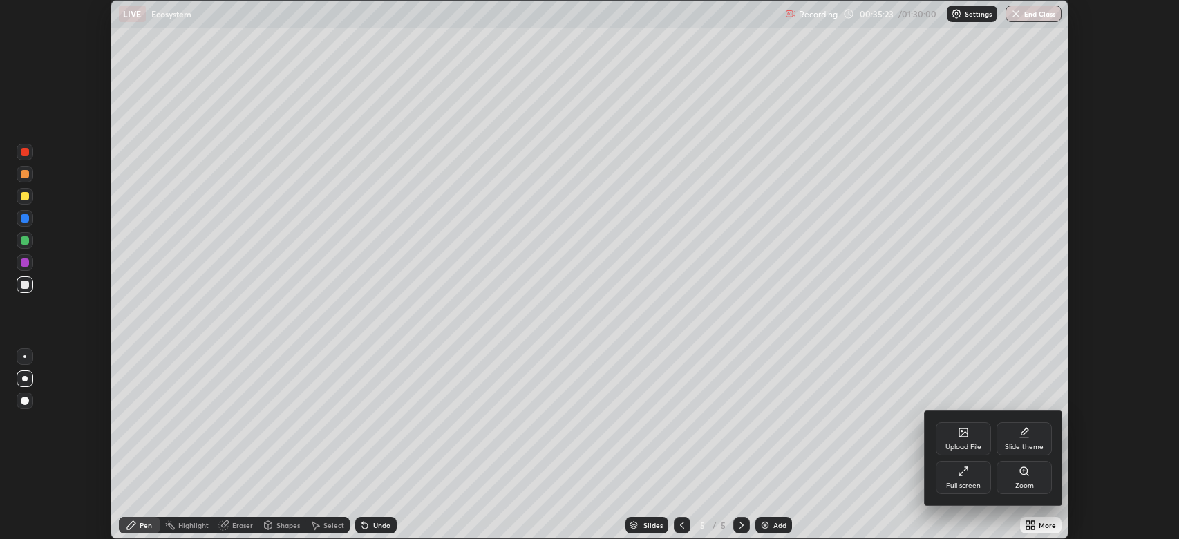
click at [962, 479] on div "Full screen" at bounding box center [963, 477] width 55 height 33
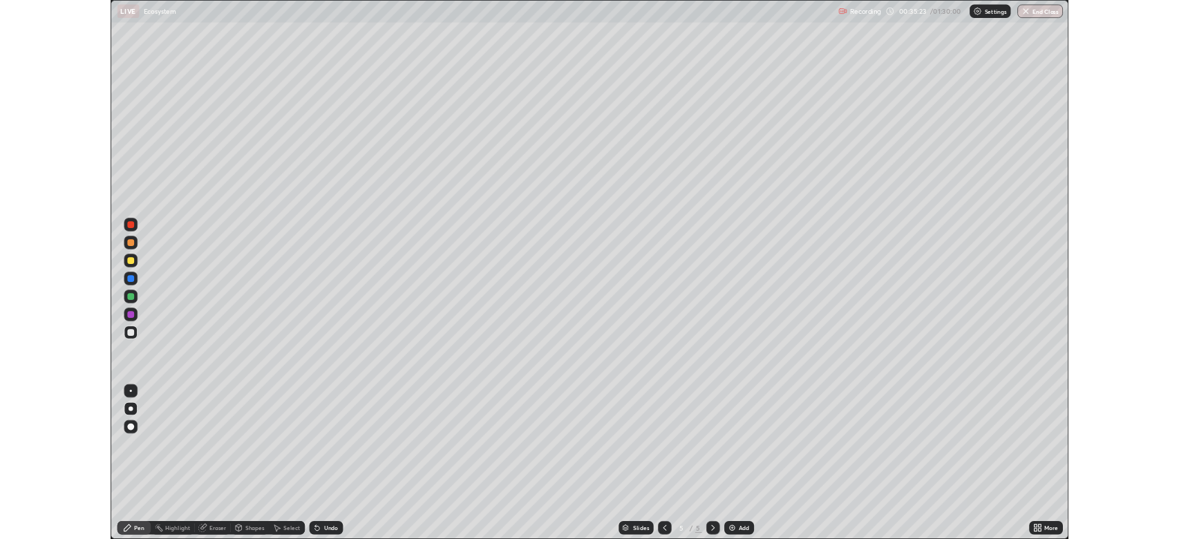
scroll to position [664, 1179]
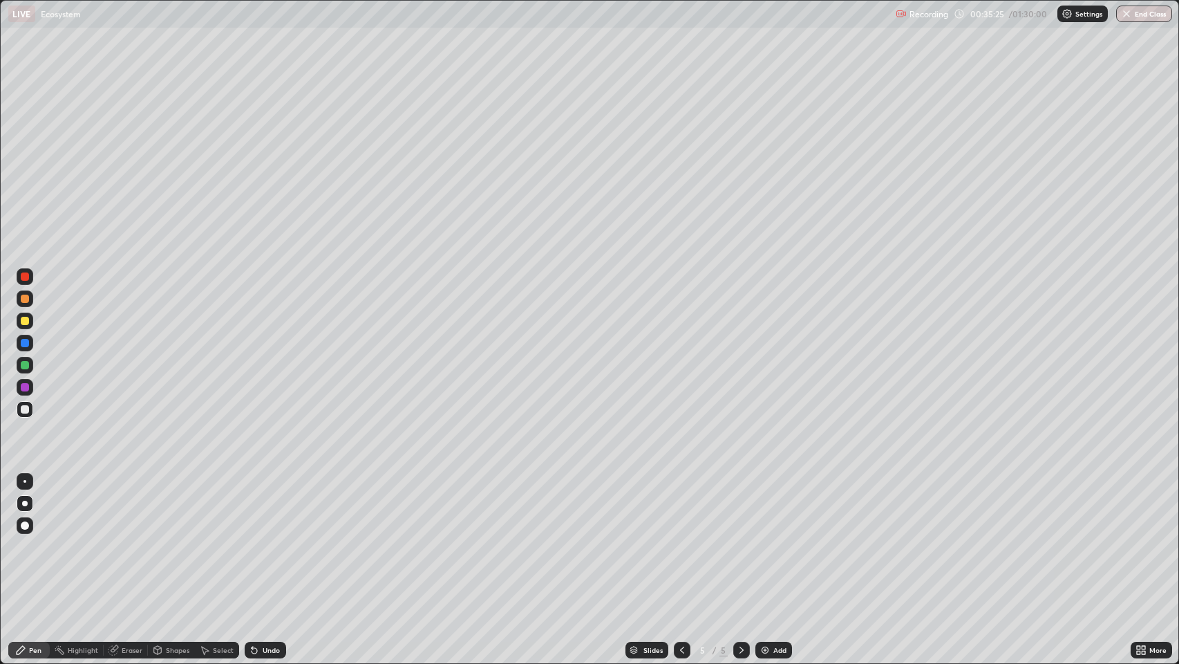
click at [774, 538] on div "Add" at bounding box center [779, 649] width 13 height 7
click at [28, 346] on div at bounding box center [25, 343] width 8 height 8
click at [26, 294] on div at bounding box center [25, 298] width 8 height 8
click at [27, 386] on div at bounding box center [25, 387] width 8 height 8
click at [26, 411] on div at bounding box center [25, 409] width 8 height 8
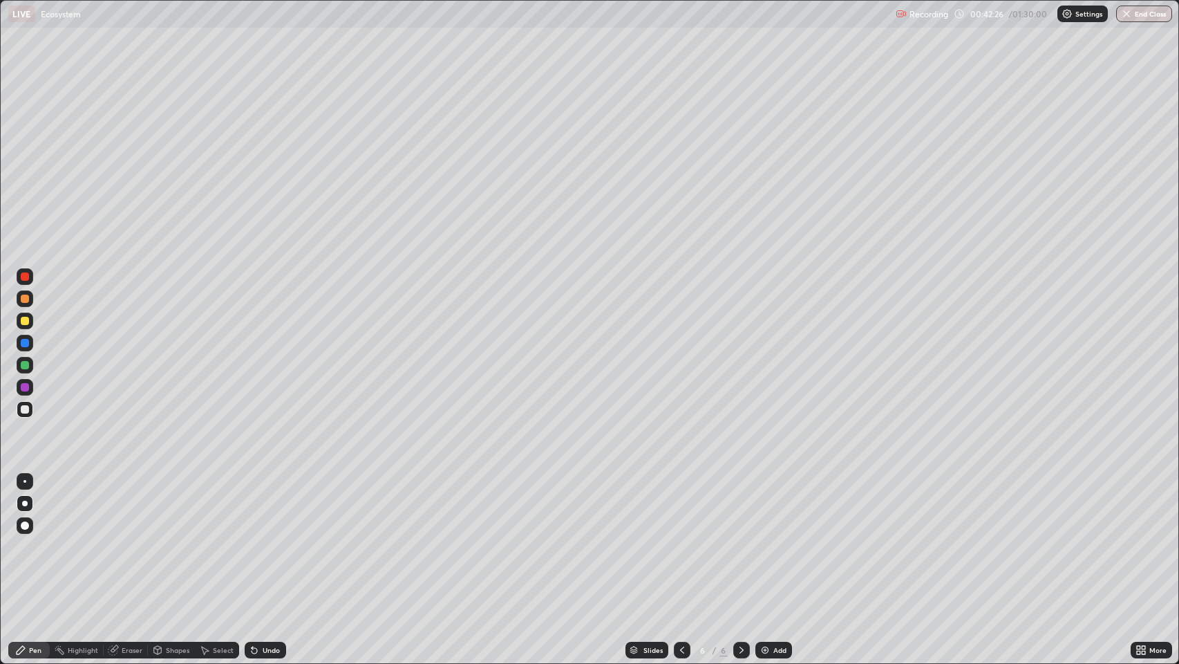
click at [1139, 538] on icon at bounding box center [1138, 651] width 3 height 3
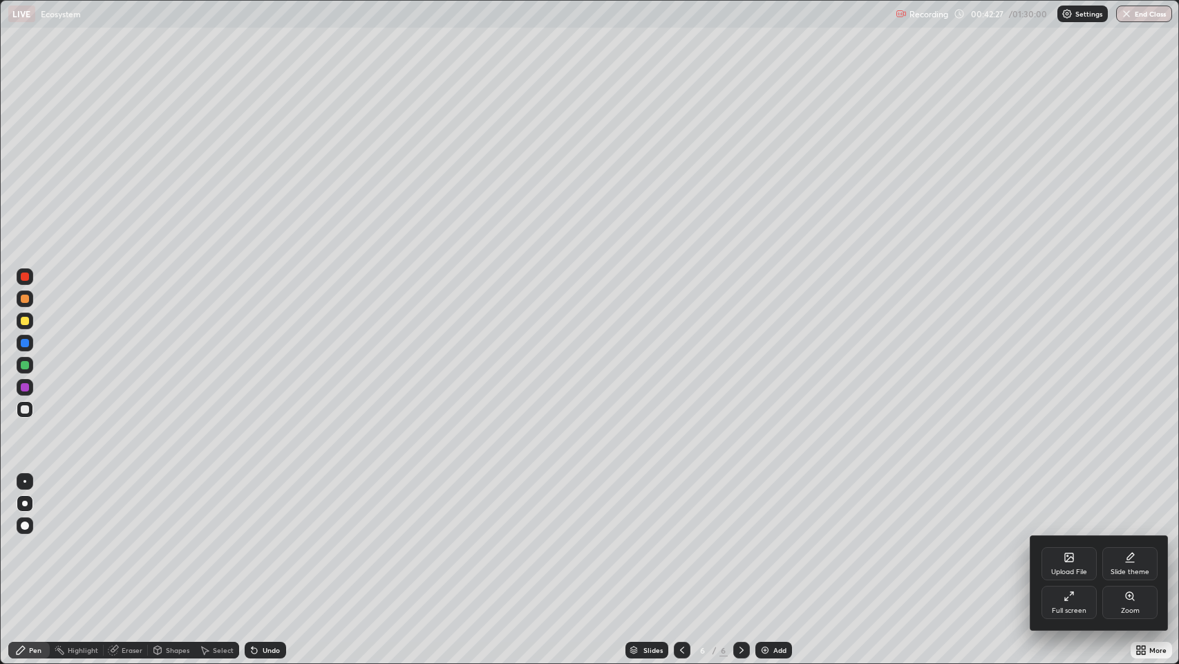
click at [1068, 538] on div "Full screen" at bounding box center [1069, 610] width 35 height 7
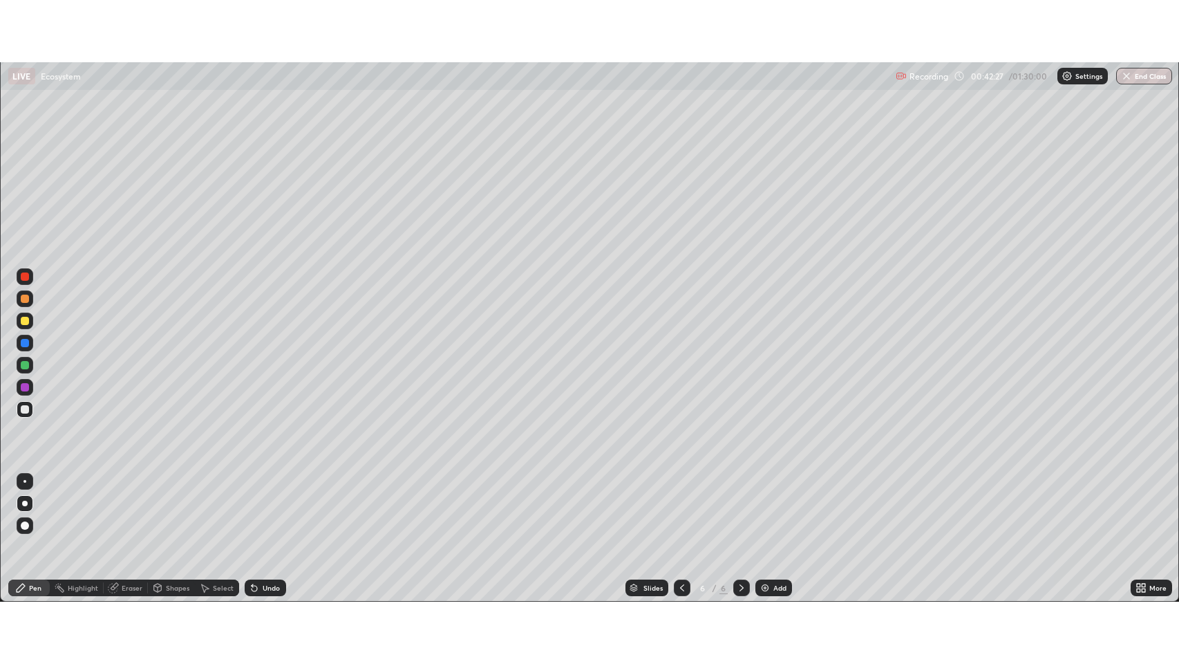
scroll to position [68582, 67942]
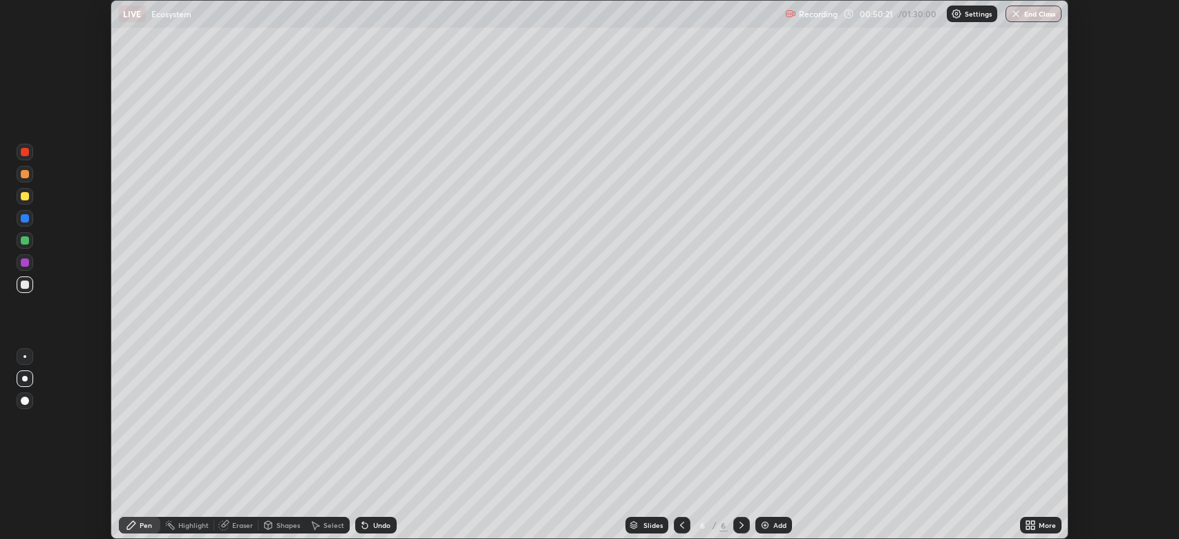
click at [1029, 523] on icon at bounding box center [1027, 522] width 3 height 3
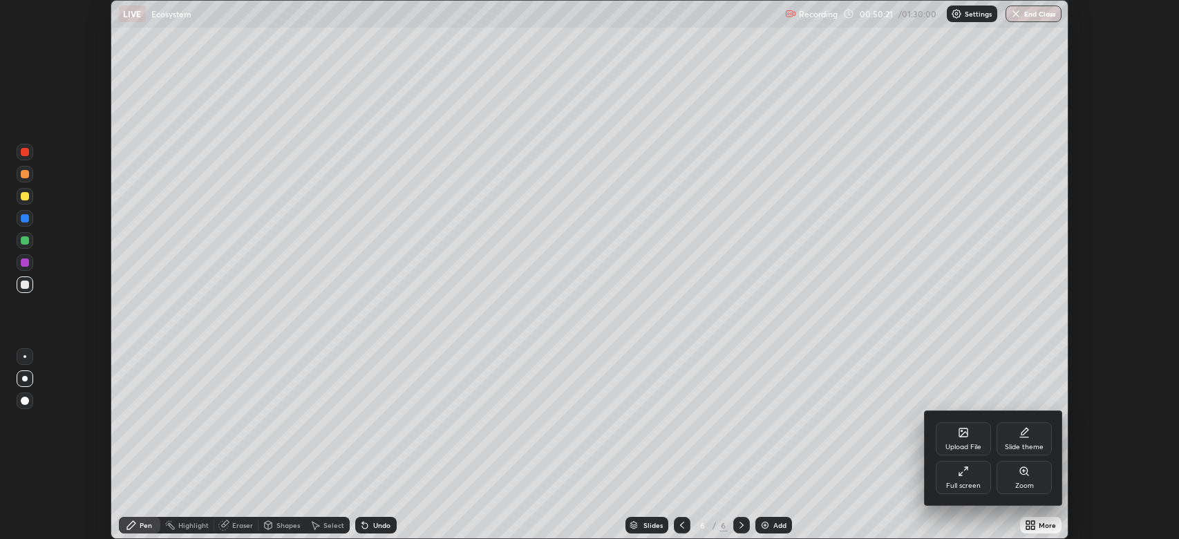
click at [955, 478] on div "Full screen" at bounding box center [963, 477] width 55 height 33
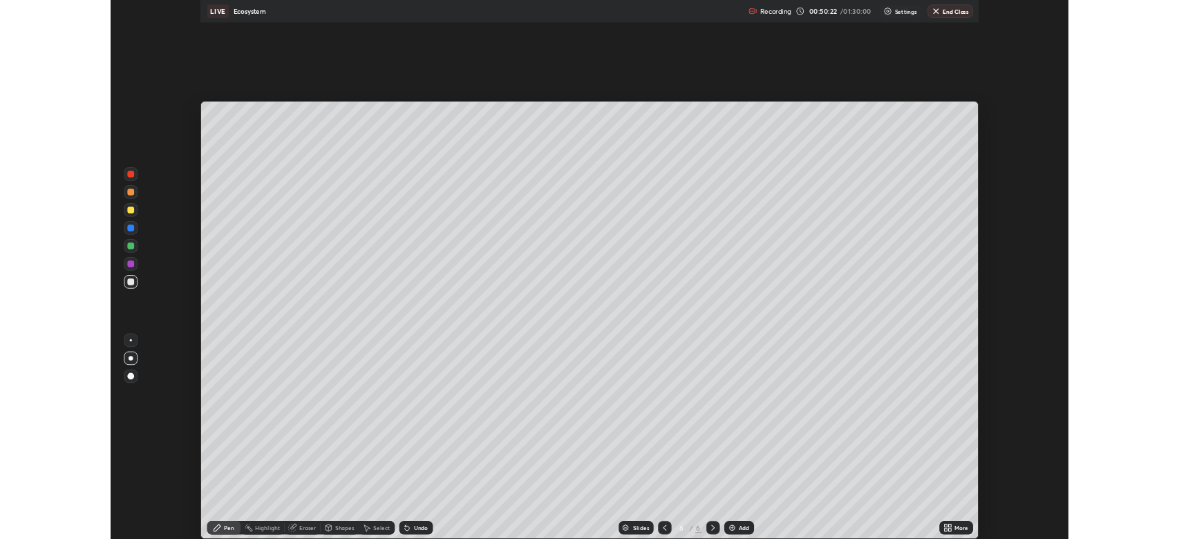
scroll to position [664, 1179]
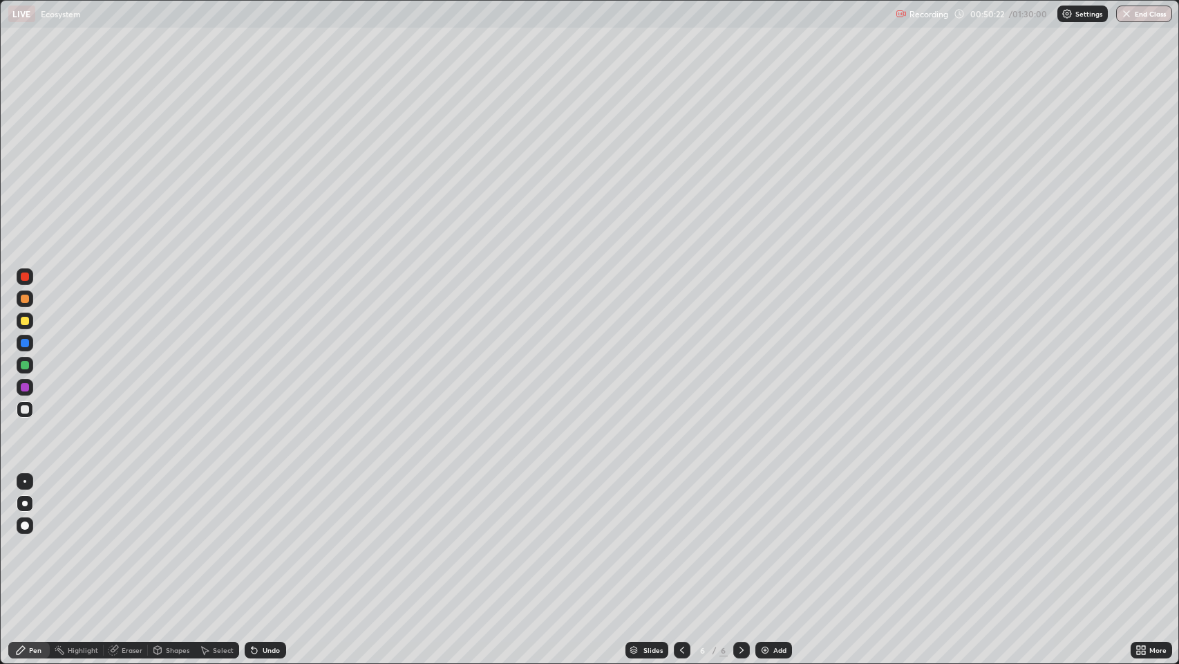
click at [780, 538] on div "Add" at bounding box center [779, 649] width 13 height 7
click at [1144, 538] on icon at bounding box center [1143, 647] width 3 height 3
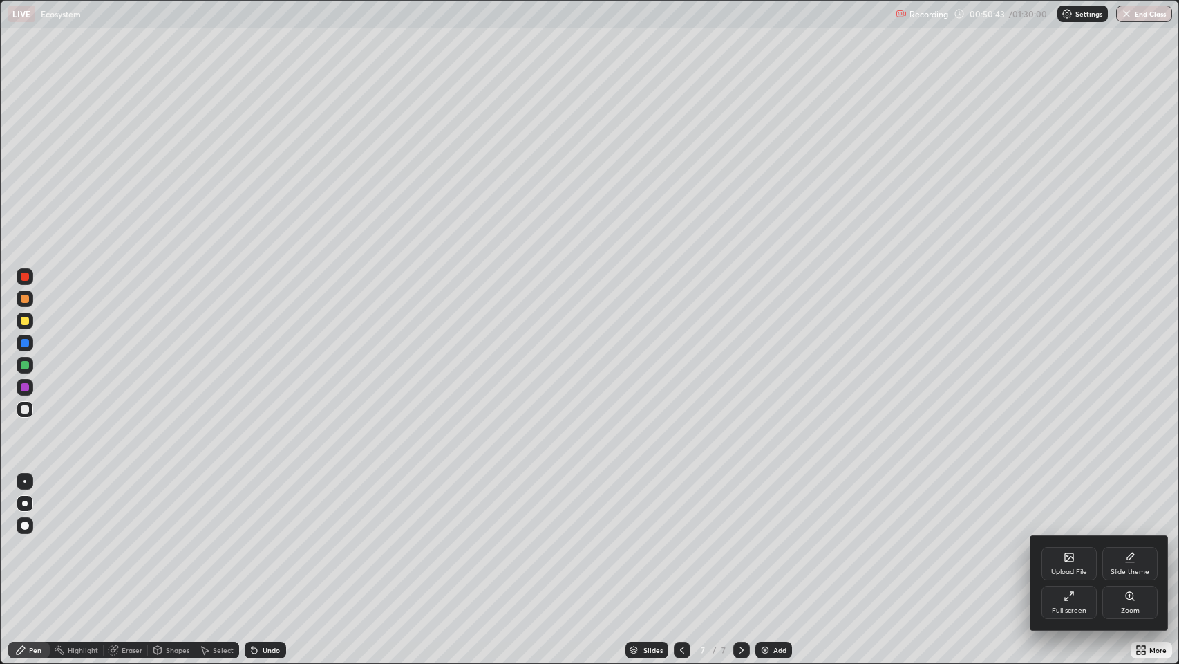
click at [1061, 538] on div "Full screen" at bounding box center [1069, 601] width 55 height 33
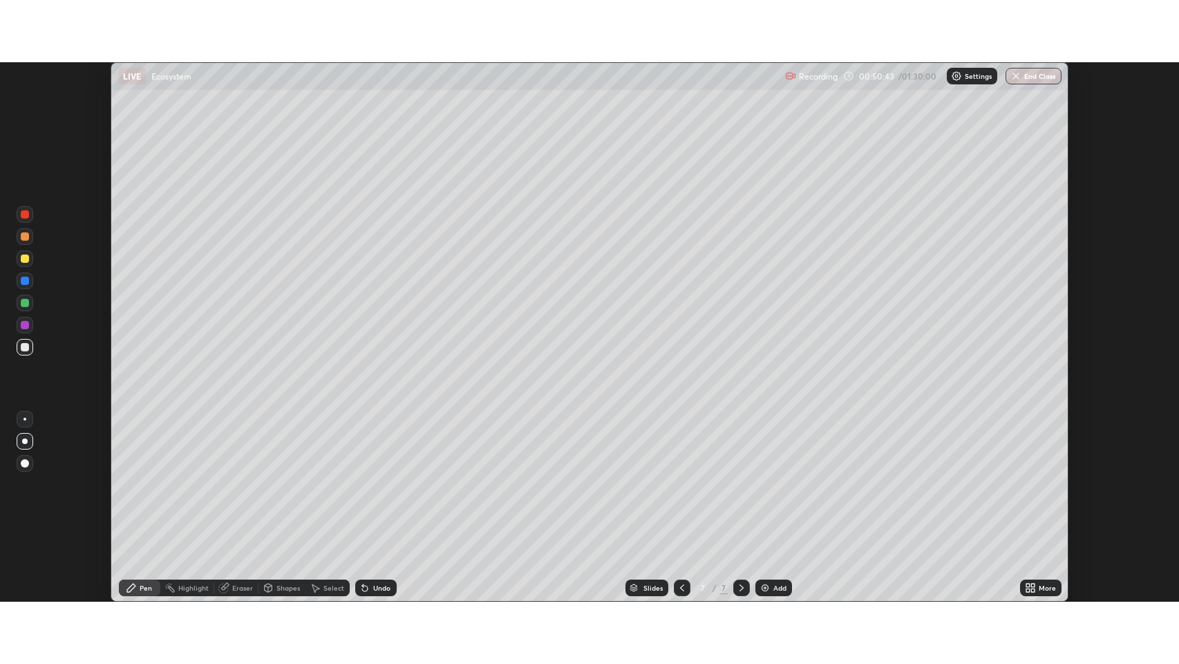
scroll to position [68582, 67942]
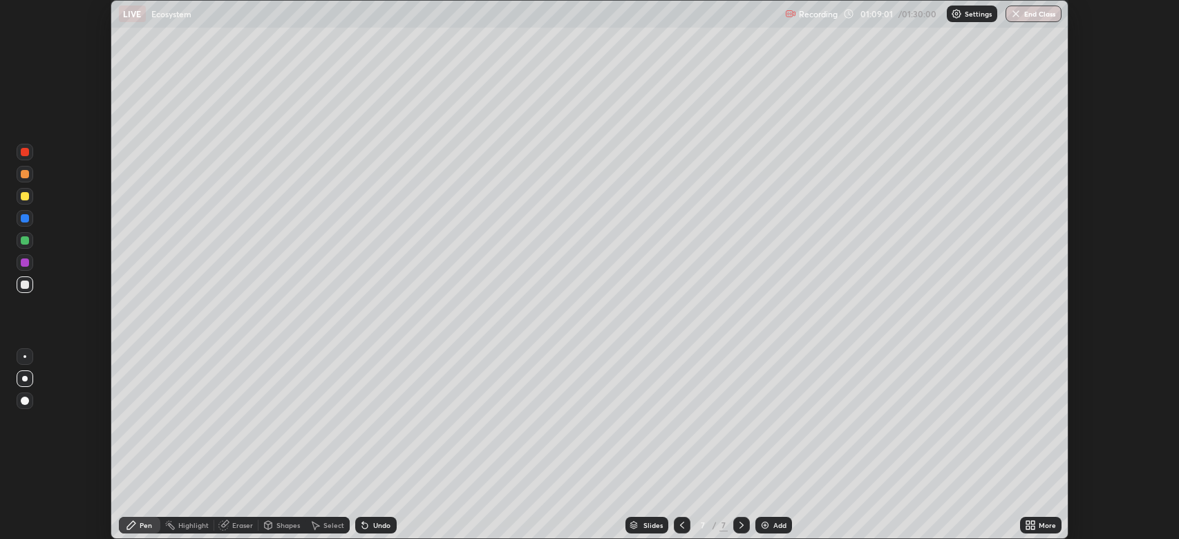
click at [1029, 523] on icon at bounding box center [1027, 522] width 3 height 3
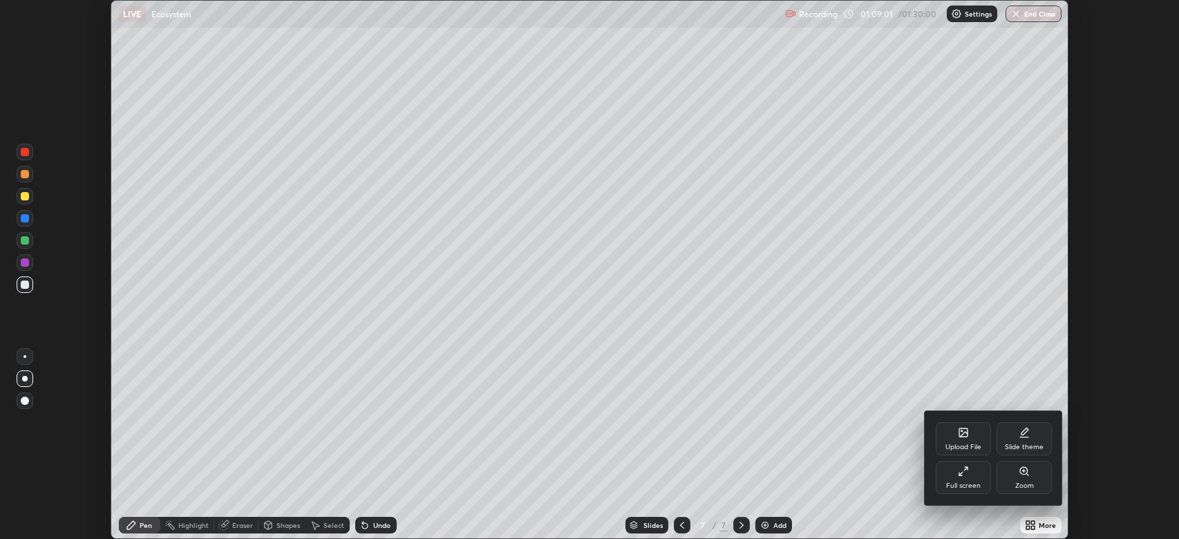
click at [957, 482] on div "Full screen" at bounding box center [963, 485] width 35 height 7
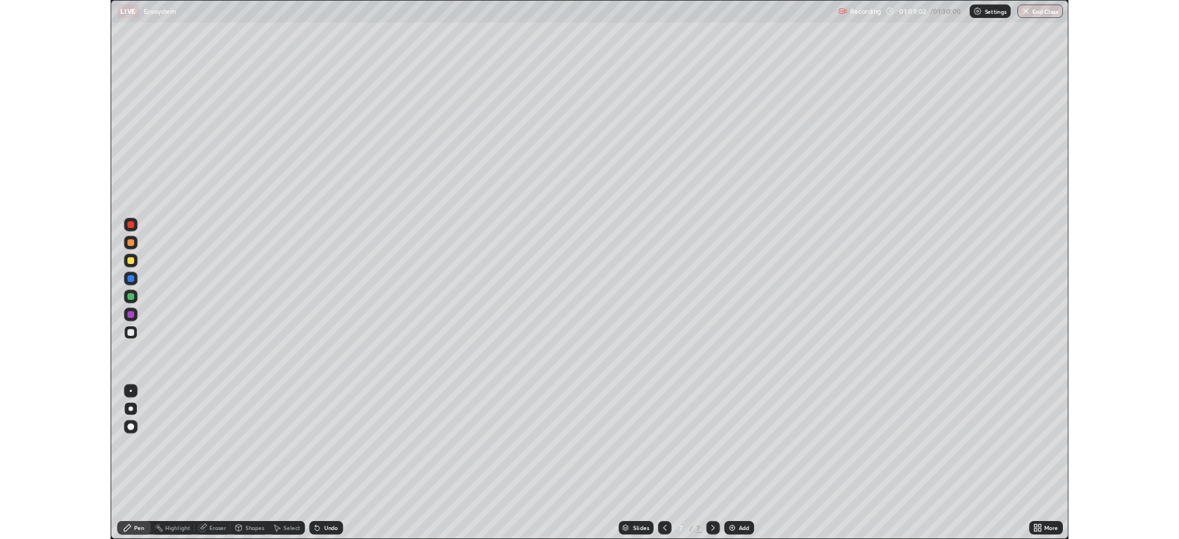
scroll to position [664, 1179]
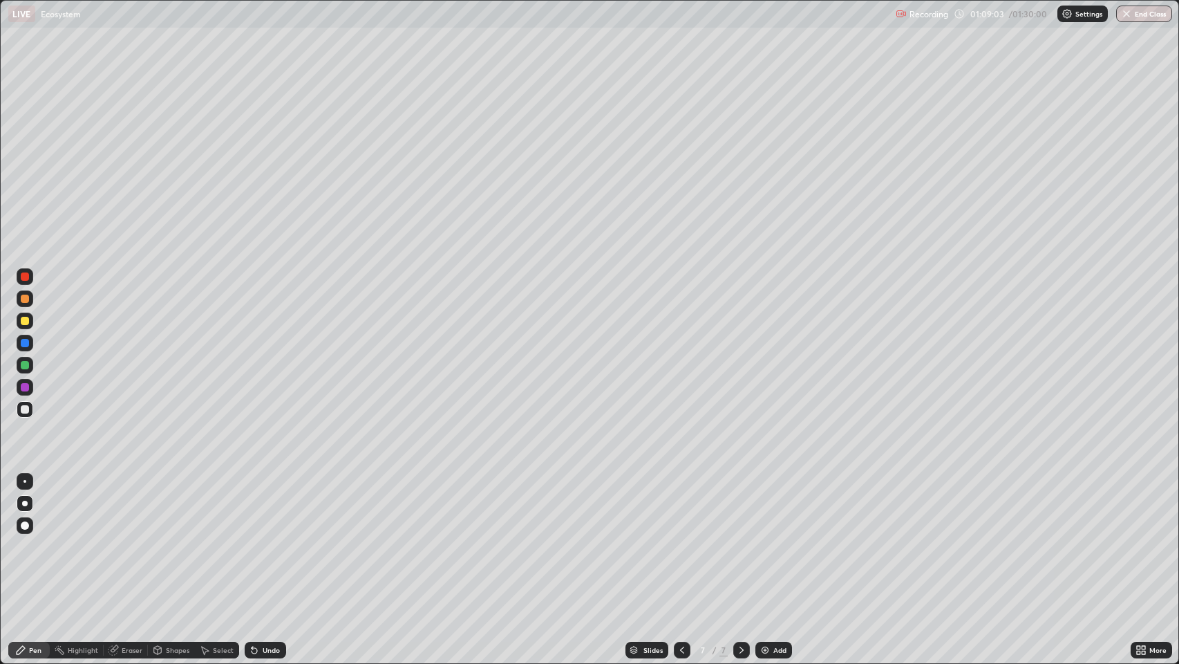
click at [135, 538] on div "Eraser" at bounding box center [132, 649] width 21 height 7
click at [36, 538] on div "Pen" at bounding box center [35, 649] width 12 height 7
click at [25, 387] on div at bounding box center [25, 387] width 8 height 8
click at [28, 368] on div at bounding box center [25, 365] width 8 height 8
click at [1127, 10] on img "button" at bounding box center [1126, 13] width 11 height 11
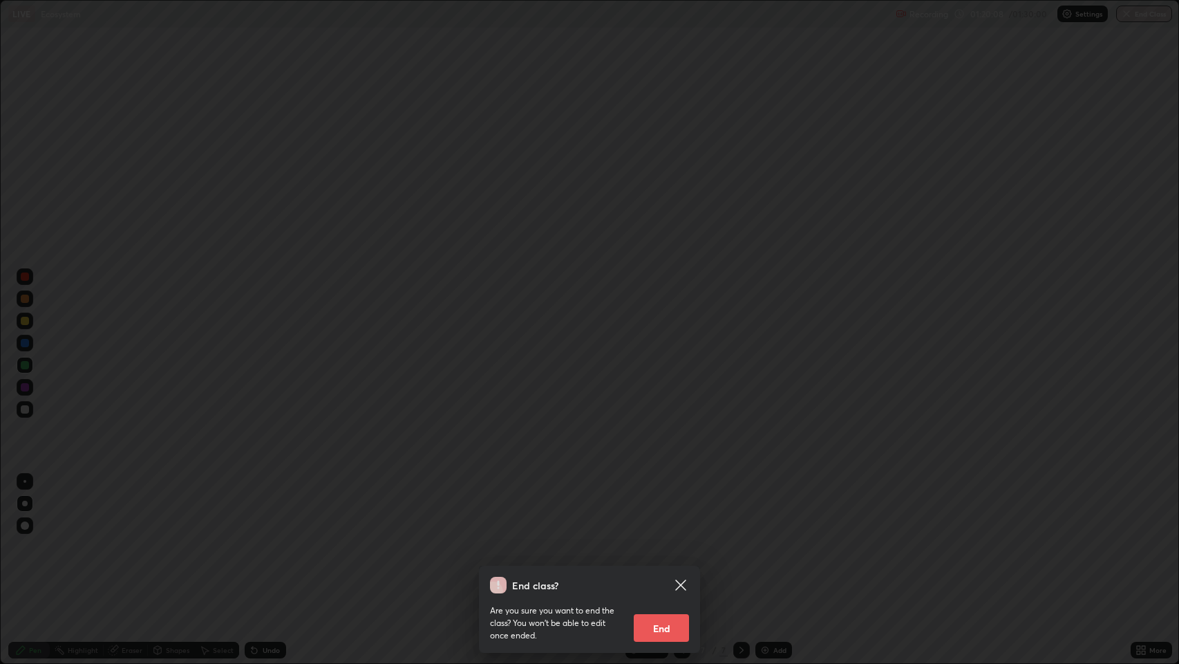
click at [661, 538] on button "End" at bounding box center [661, 628] width 55 height 28
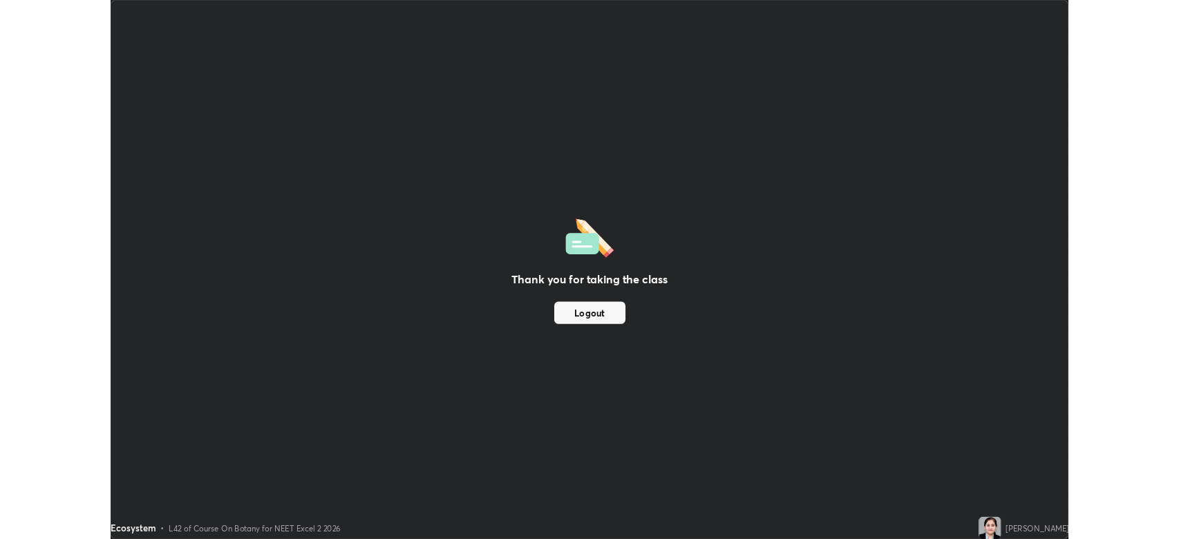
scroll to position [68582, 67942]
